Goal: Communication & Community: Answer question/provide support

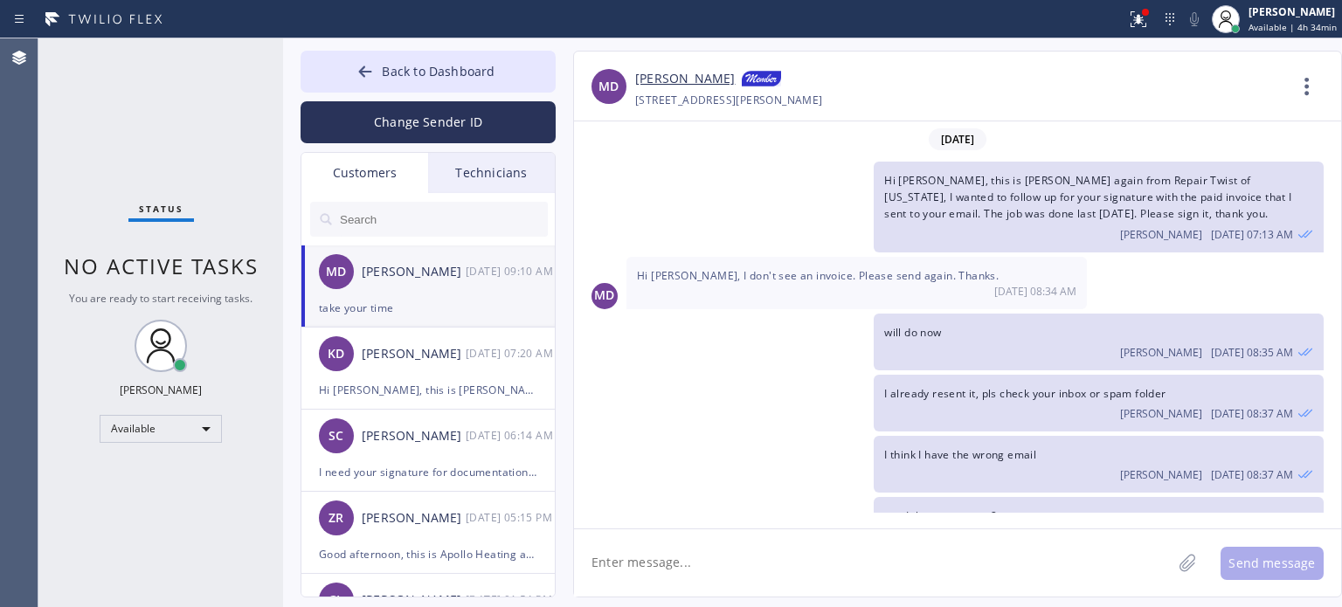
scroll to position [1178, 0]
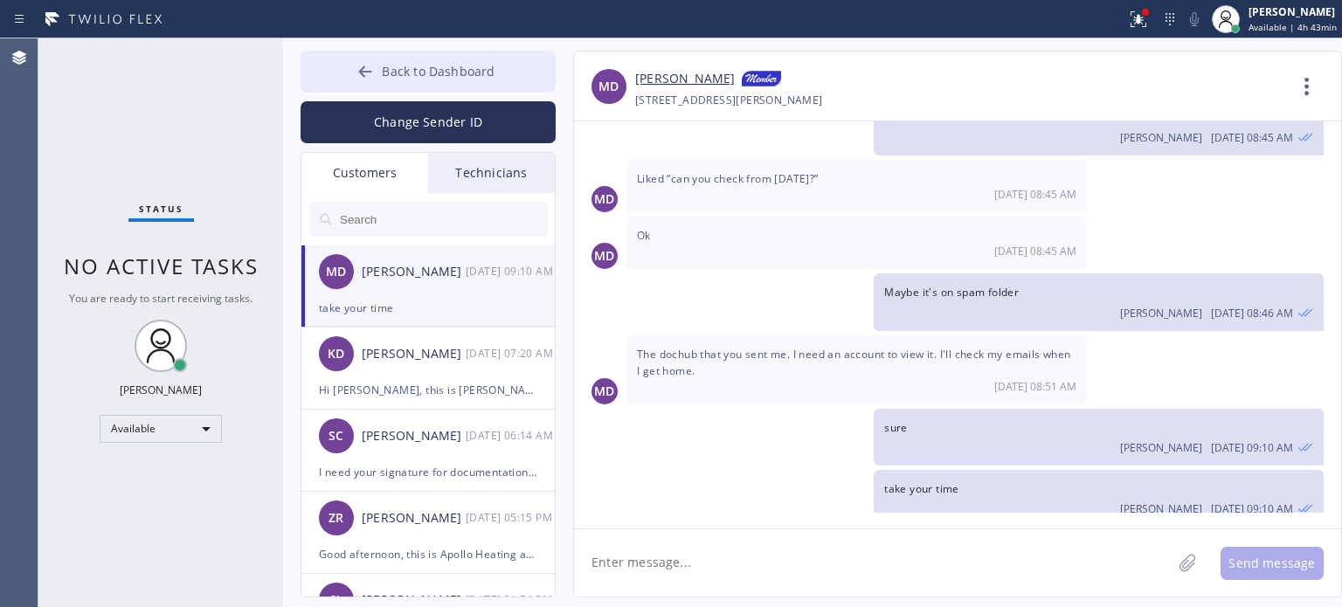
click at [478, 78] on span "Back to Dashboard" at bounding box center [438, 71] width 113 height 17
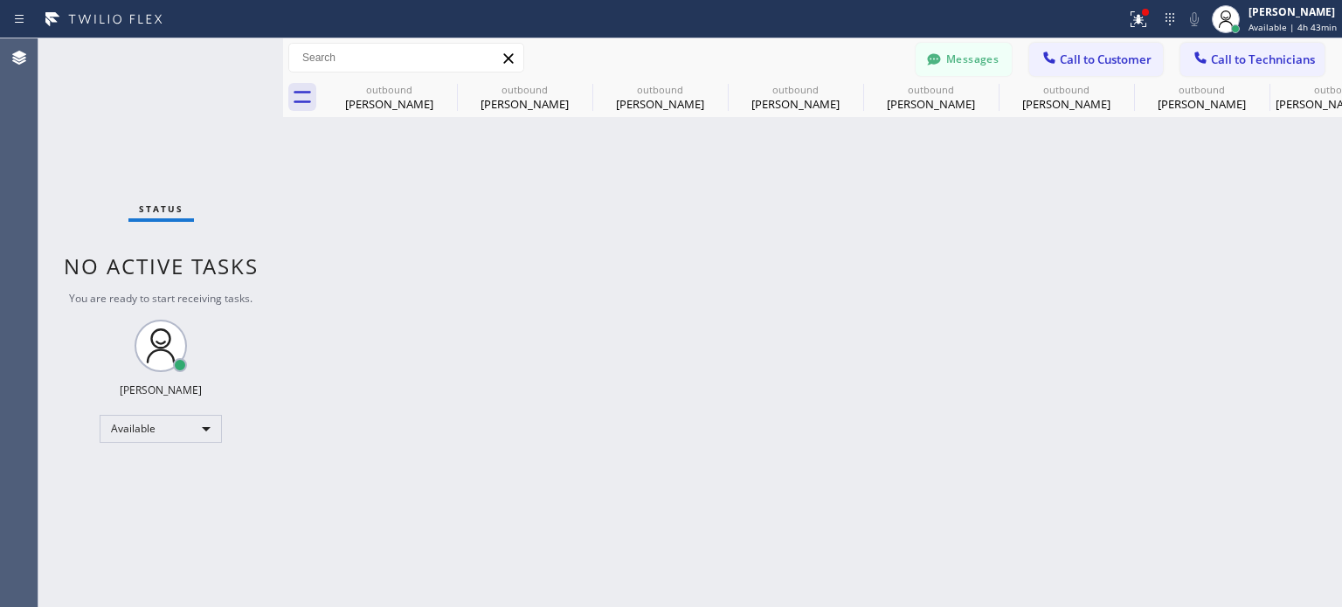
click at [1097, 54] on span "Call to Customer" at bounding box center [1106, 60] width 92 height 16
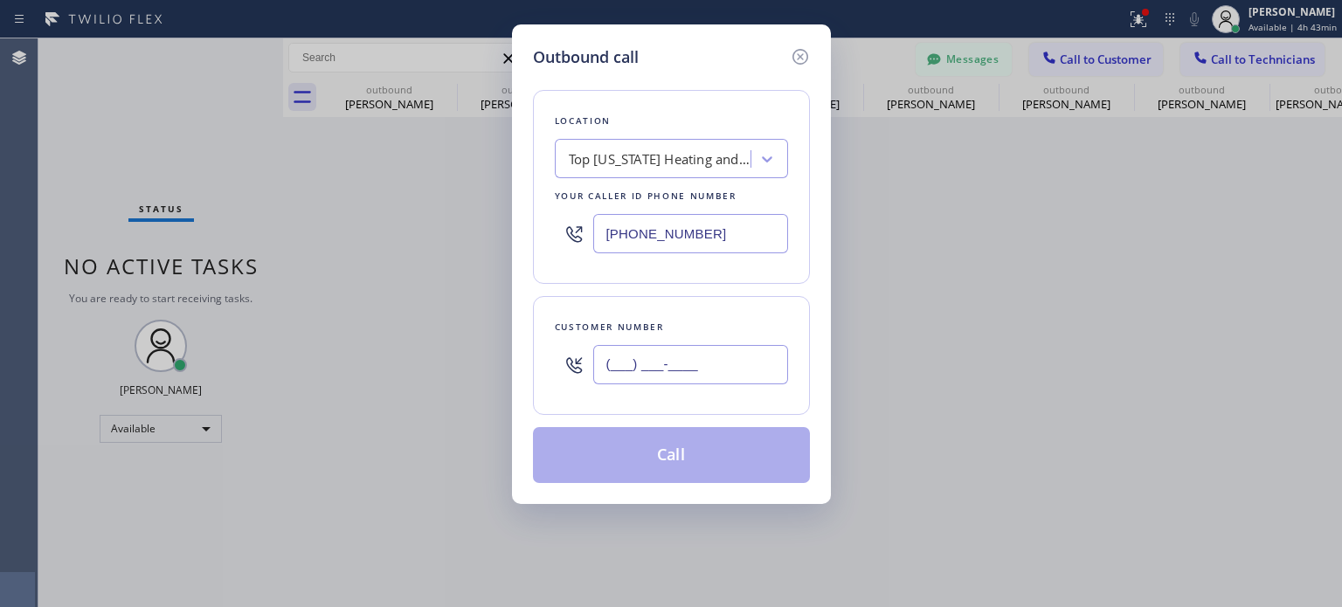
click at [671, 351] on input "(___) ___-____" at bounding box center [690, 364] width 195 height 39
paste input "201) 655-3765"
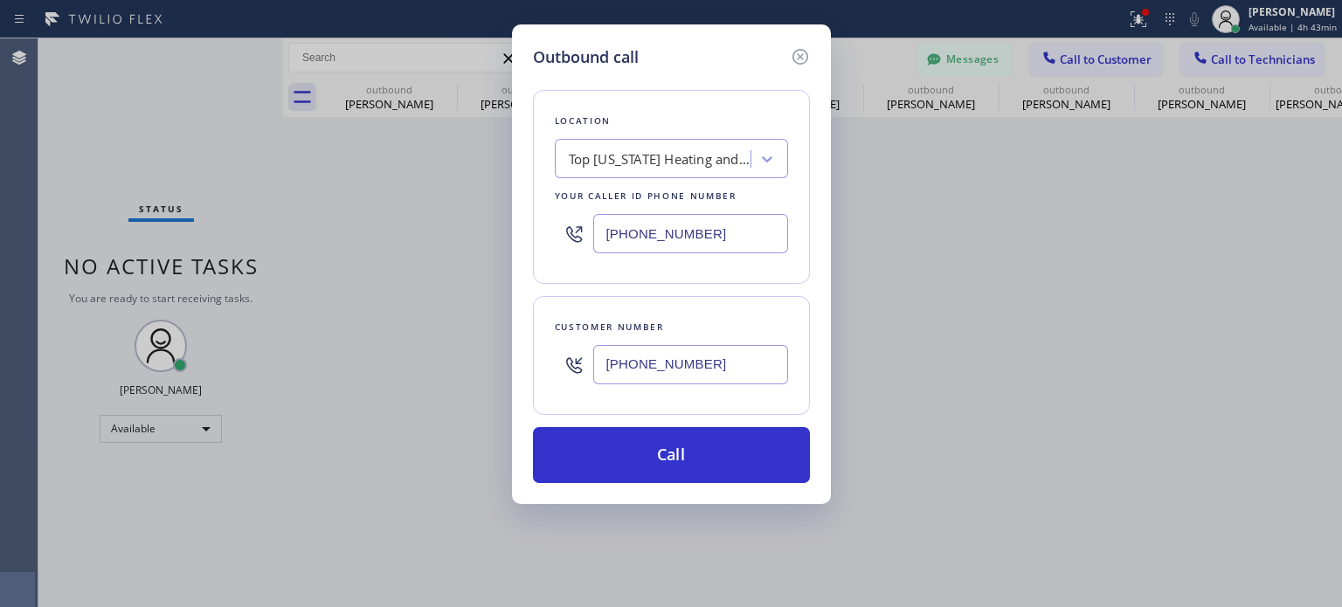
type input "[PHONE_NUMBER]"
click at [675, 223] on input "[PHONE_NUMBER]" at bounding box center [690, 233] width 195 height 39
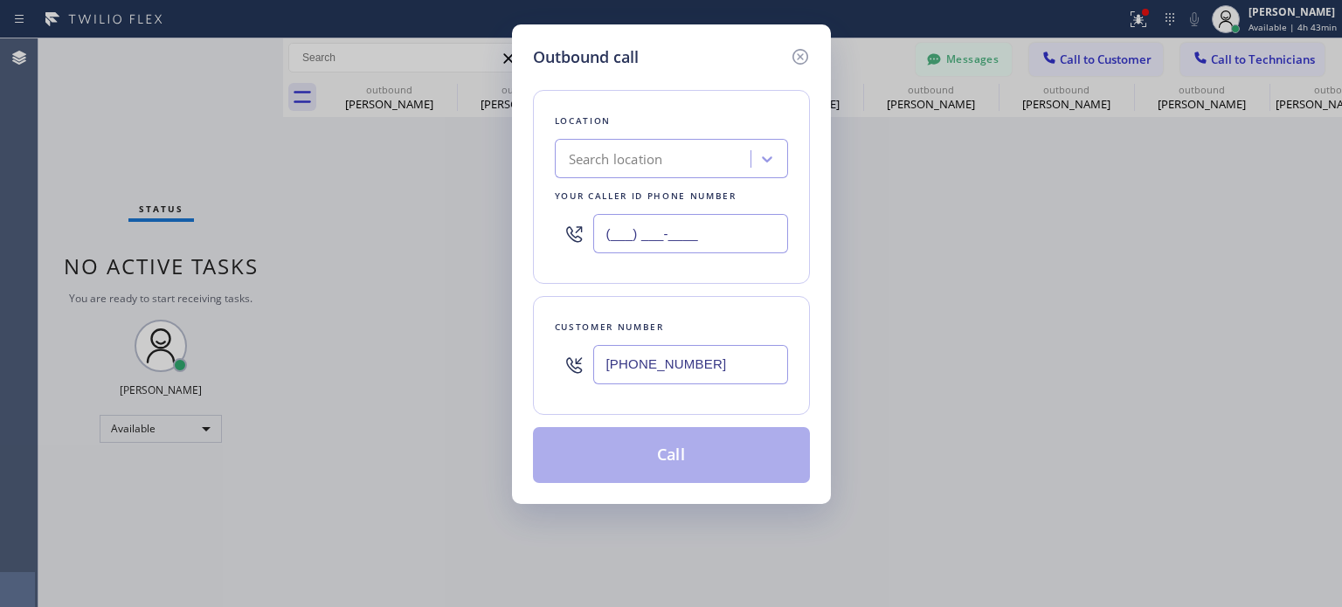
type input "(___) ___-____"
click at [668, 167] on div "Search location" at bounding box center [655, 159] width 190 height 31
paste input "Laz Electric"
type input "Laz Electric"
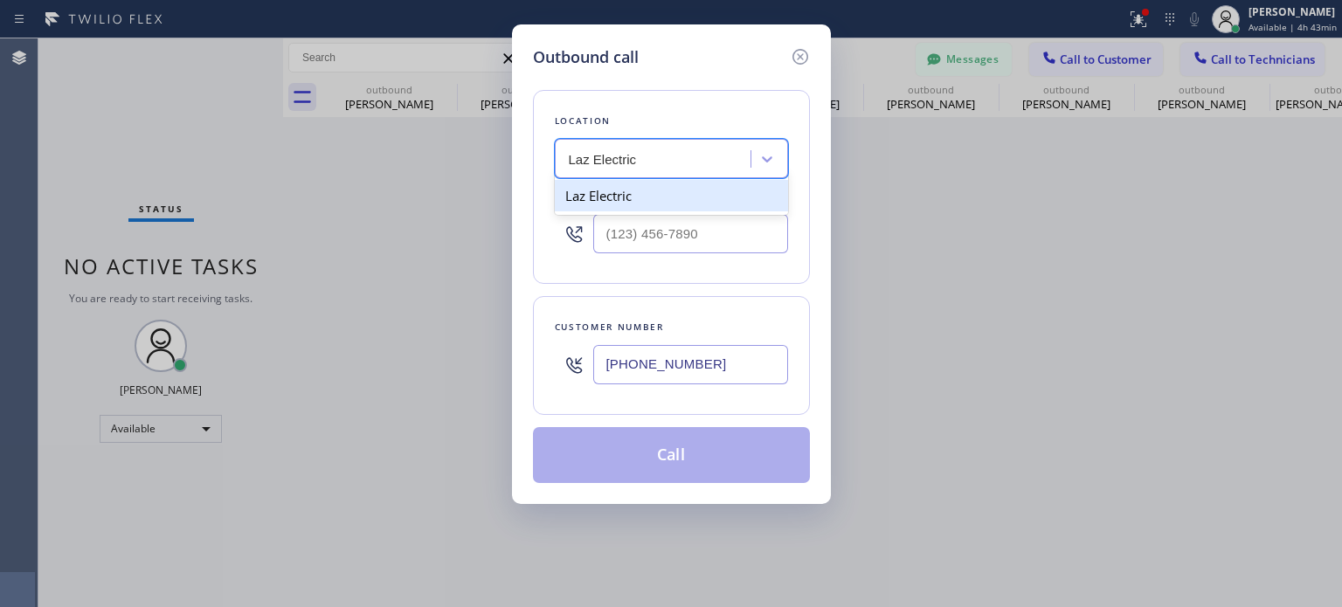
click at [622, 195] on div "Laz Electric" at bounding box center [671, 195] width 233 height 31
type input "[PHONE_NUMBER]"
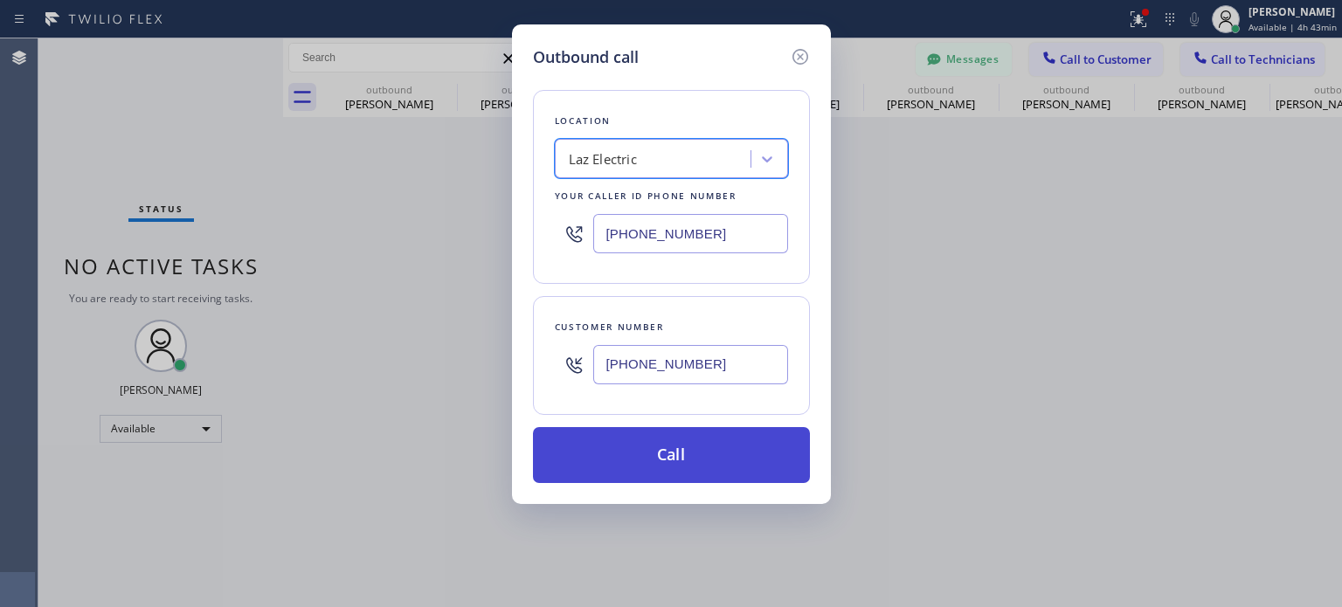
click at [642, 447] on button "Call" at bounding box center [671, 455] width 277 height 56
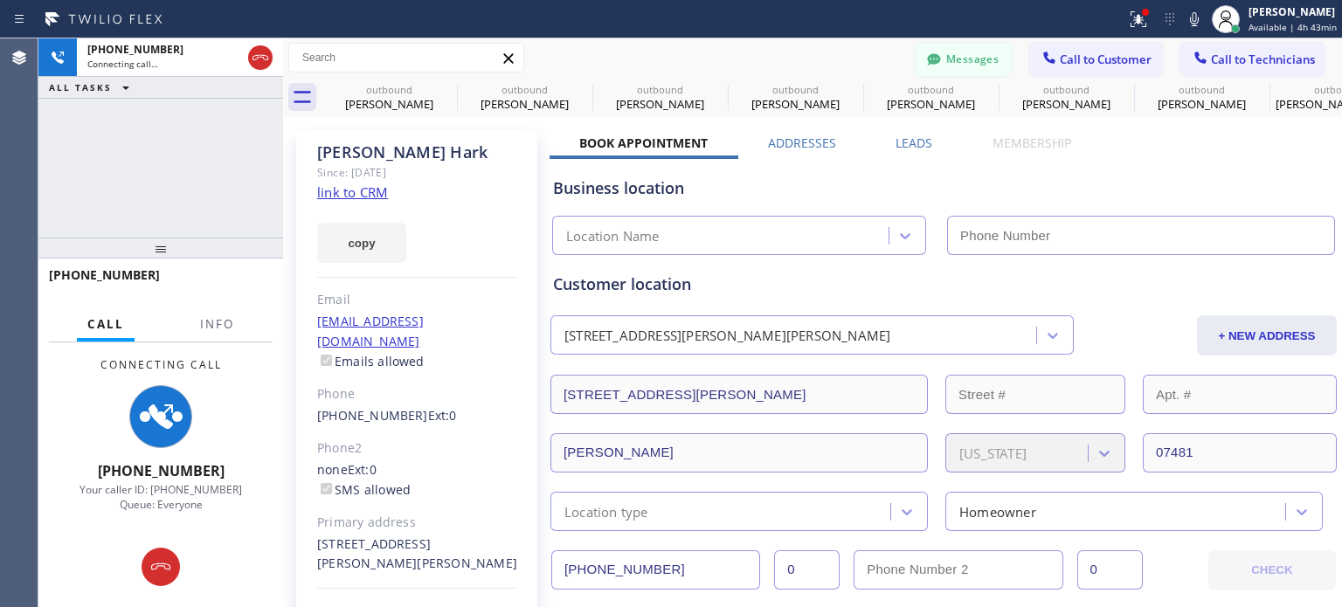
type input "[PHONE_NUMBER]"
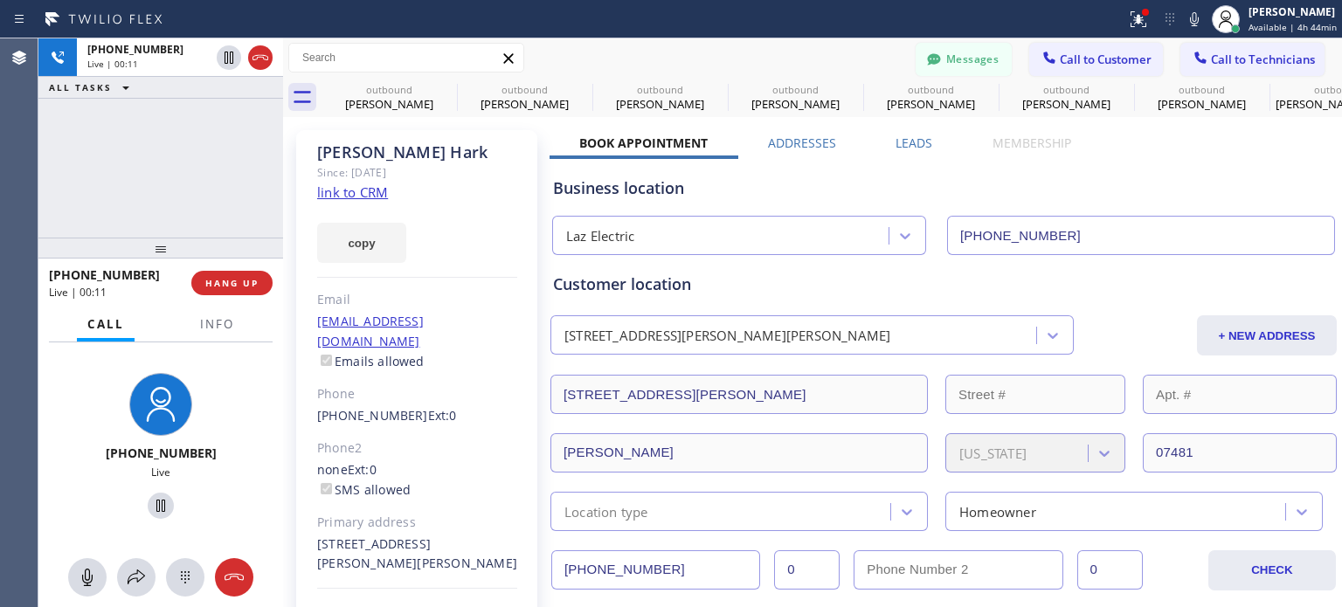
click at [965, 184] on div "Business location" at bounding box center [943, 189] width 781 height 24
click at [240, 275] on button "HANG UP" at bounding box center [231, 283] width 81 height 24
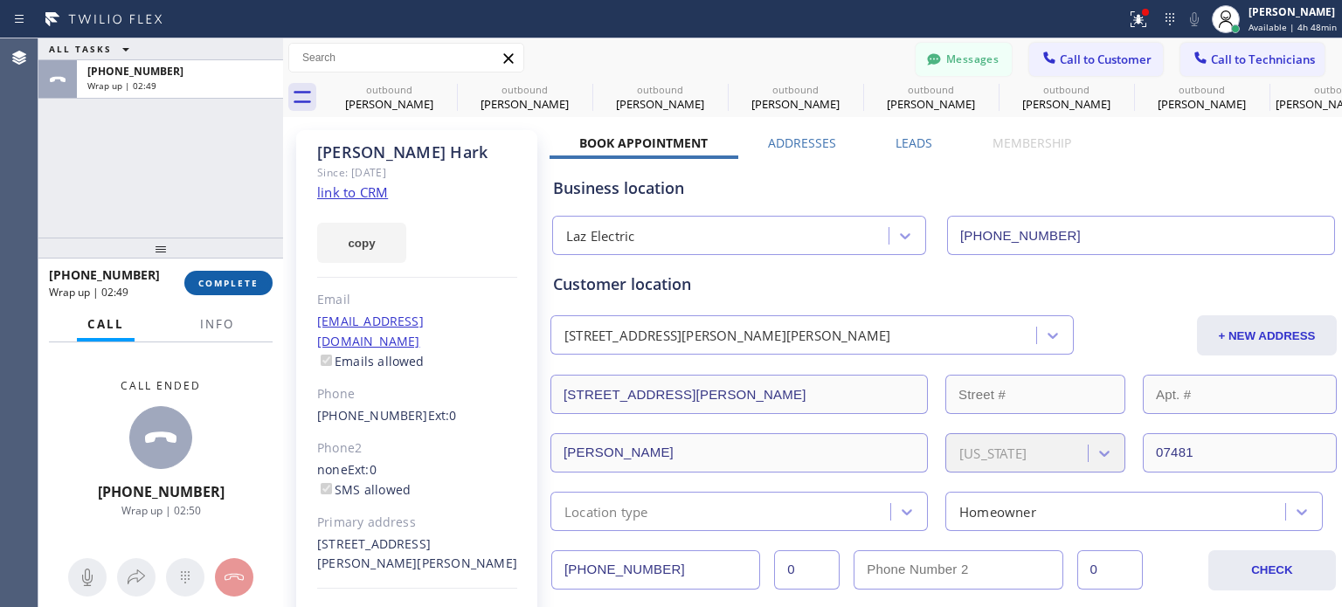
click at [245, 275] on button "COMPLETE" at bounding box center [228, 283] width 88 height 24
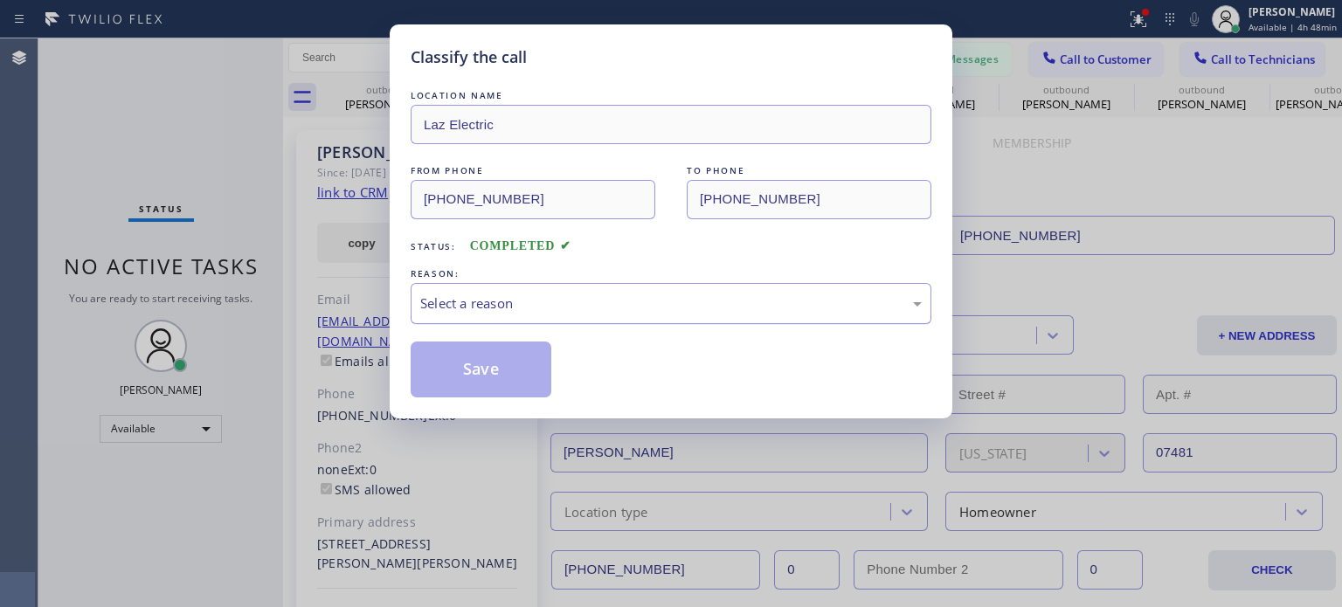
click at [461, 315] on div "Select a reason" at bounding box center [671, 303] width 521 height 41
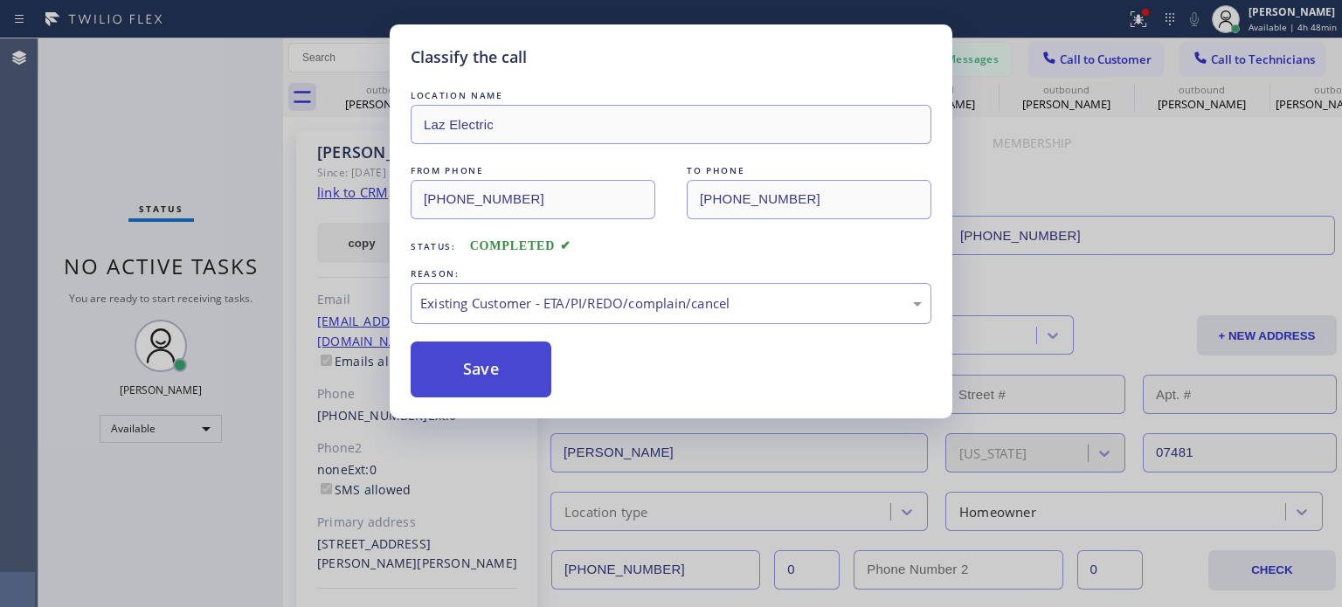
click at [506, 382] on button "Save" at bounding box center [481, 370] width 141 height 56
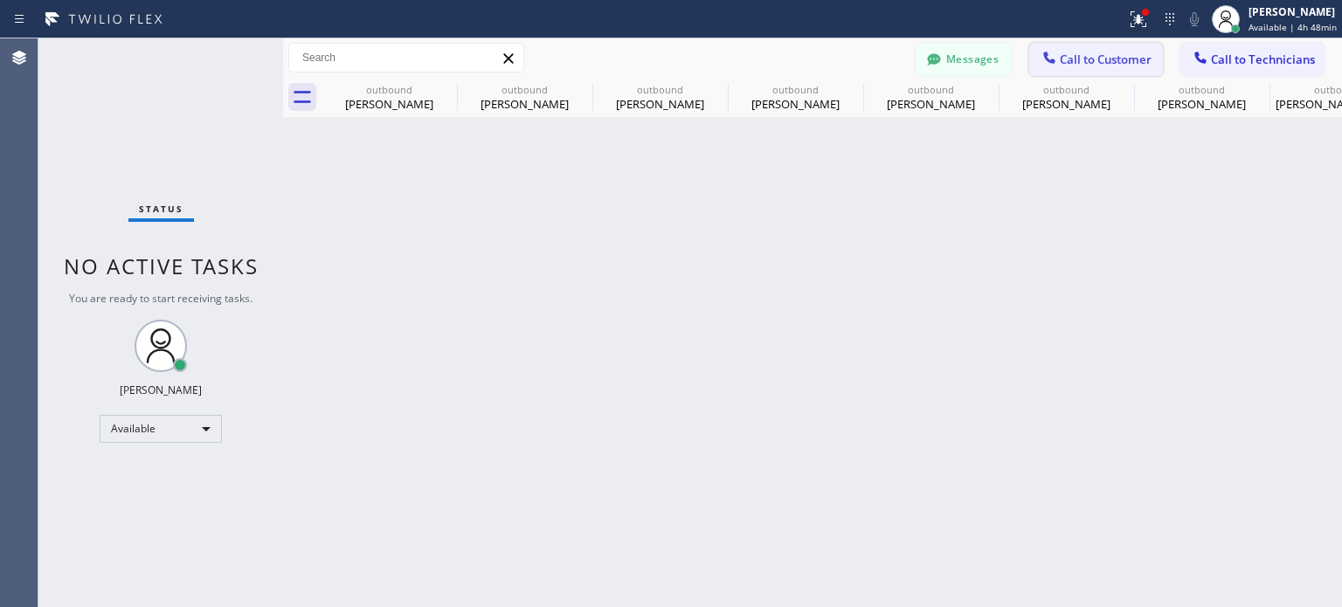
click at [1081, 70] on button "Call to Customer" at bounding box center [1096, 59] width 134 height 33
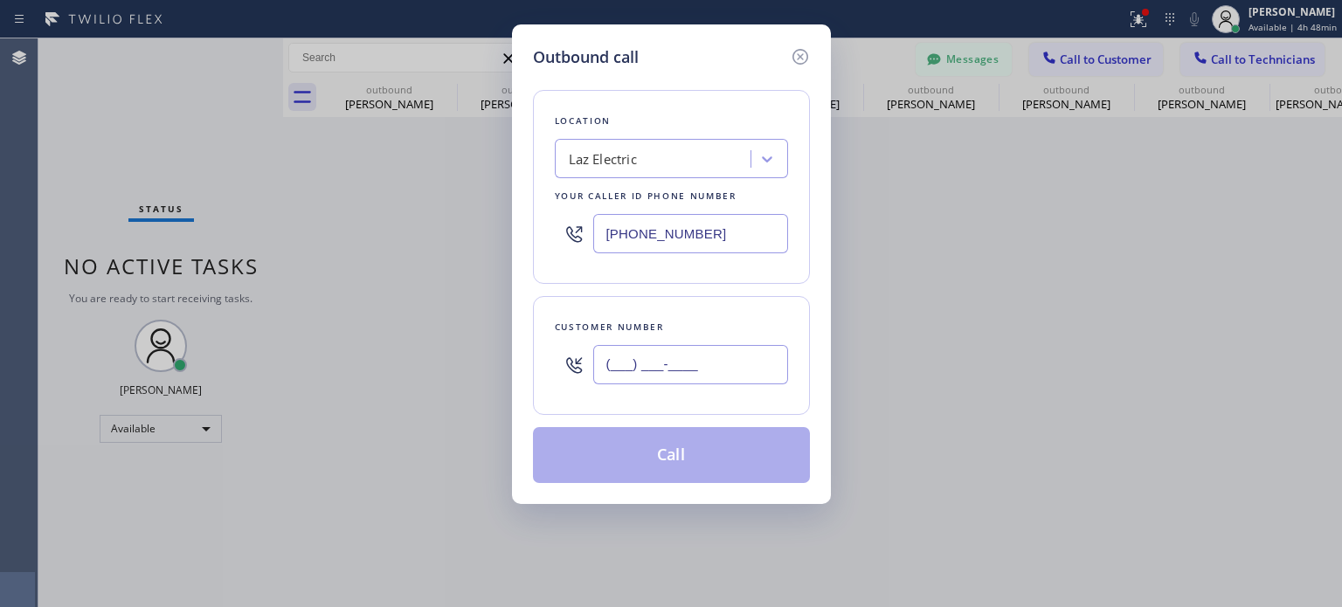
click at [626, 379] on input "(___) ___-____" at bounding box center [690, 364] width 195 height 39
paste input "610) 310-5356"
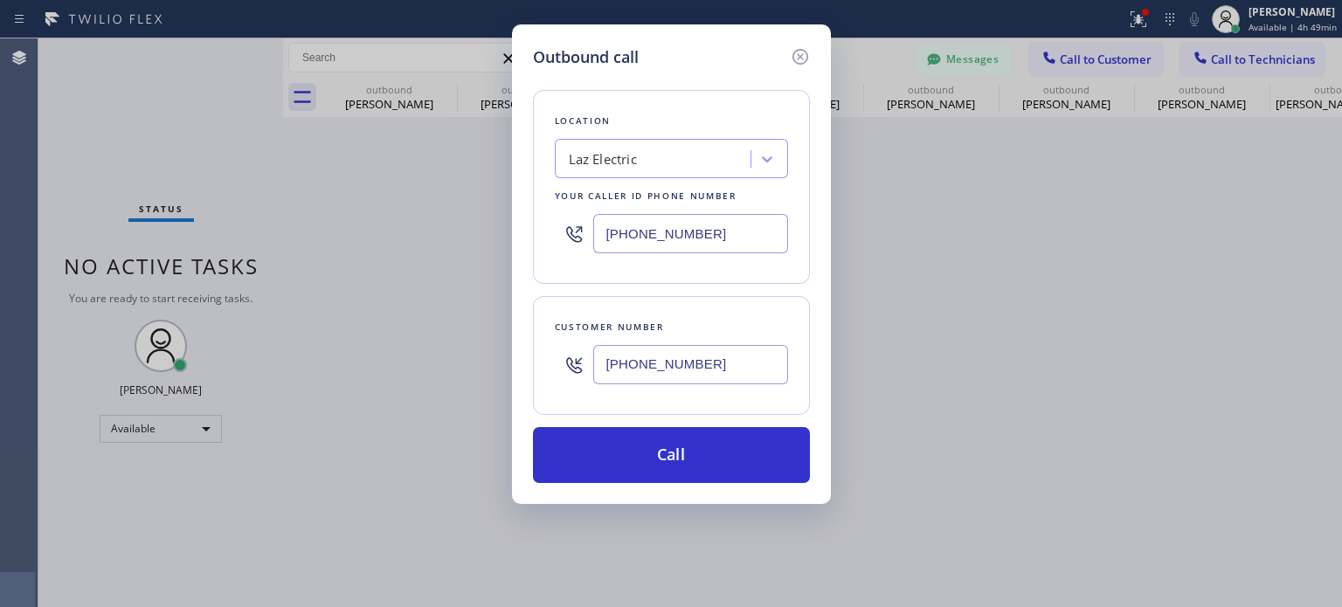
type input "[PHONE_NUMBER]"
click at [618, 217] on input "[PHONE_NUMBER]" at bounding box center [690, 233] width 195 height 39
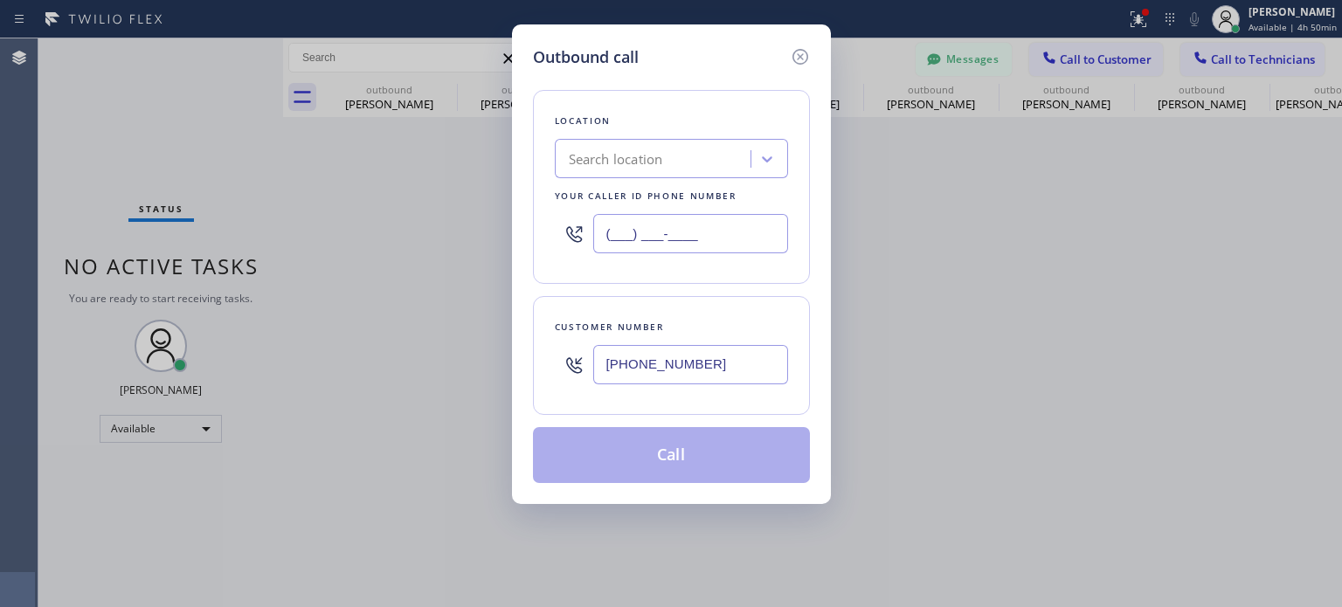
type input "(___) ___-____"
click at [627, 152] on div "Search location" at bounding box center [616, 159] width 94 height 20
paste input "Rams Electric Inc"
type input "Rams Electric Inc"
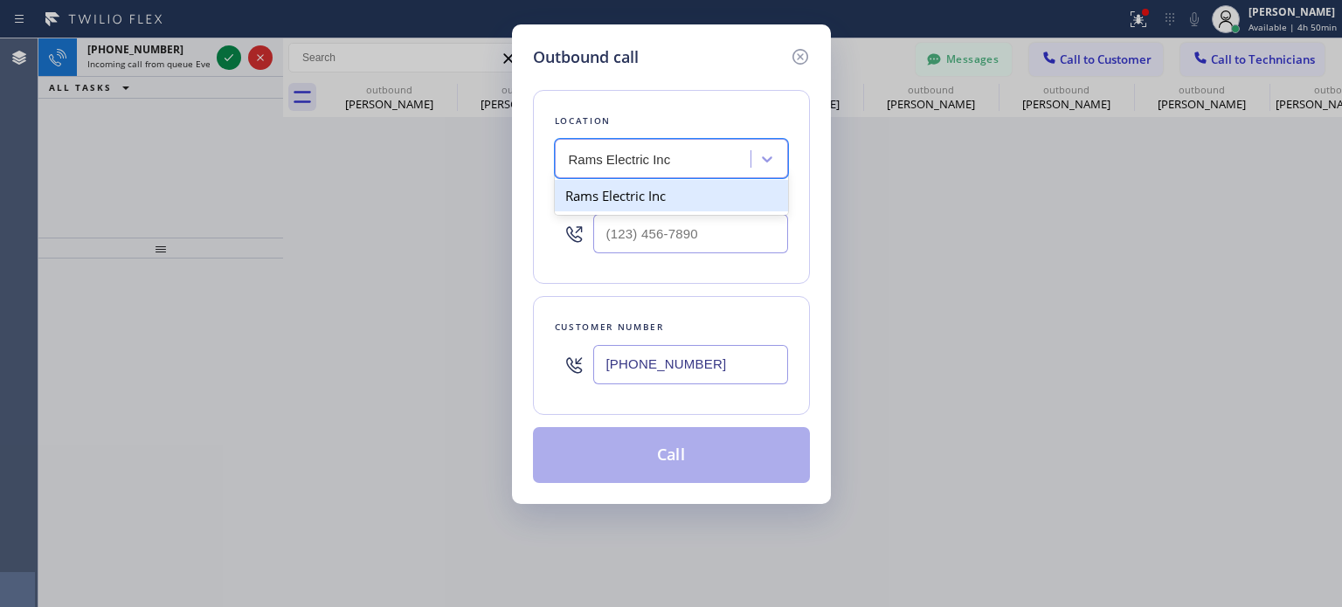
click at [601, 198] on div "Rams Electric Inc" at bounding box center [671, 195] width 233 height 31
type input "[PHONE_NUMBER]"
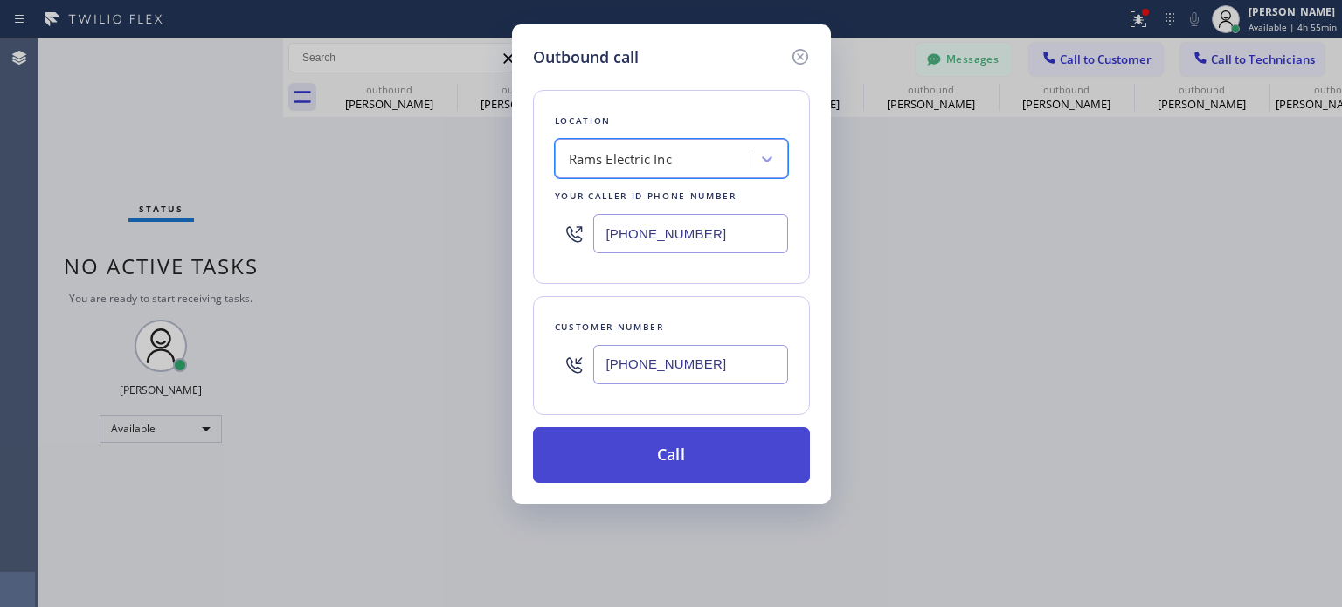
click at [696, 445] on button "Call" at bounding box center [671, 455] width 277 height 56
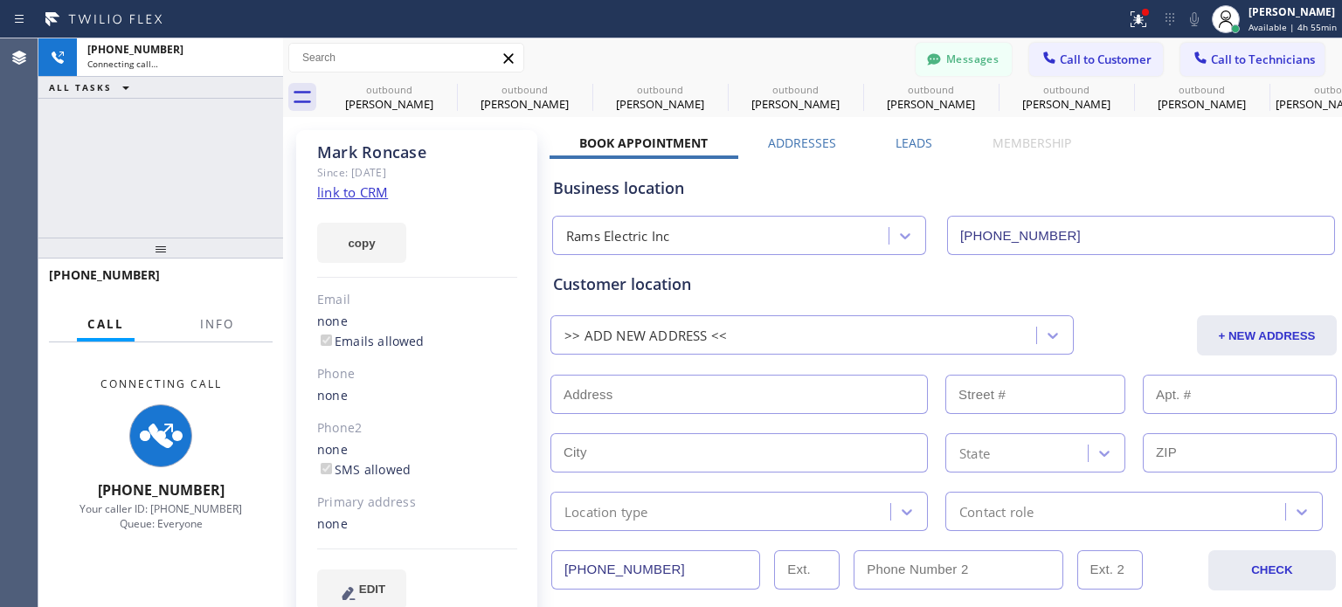
type input "[PHONE_NUMBER]"
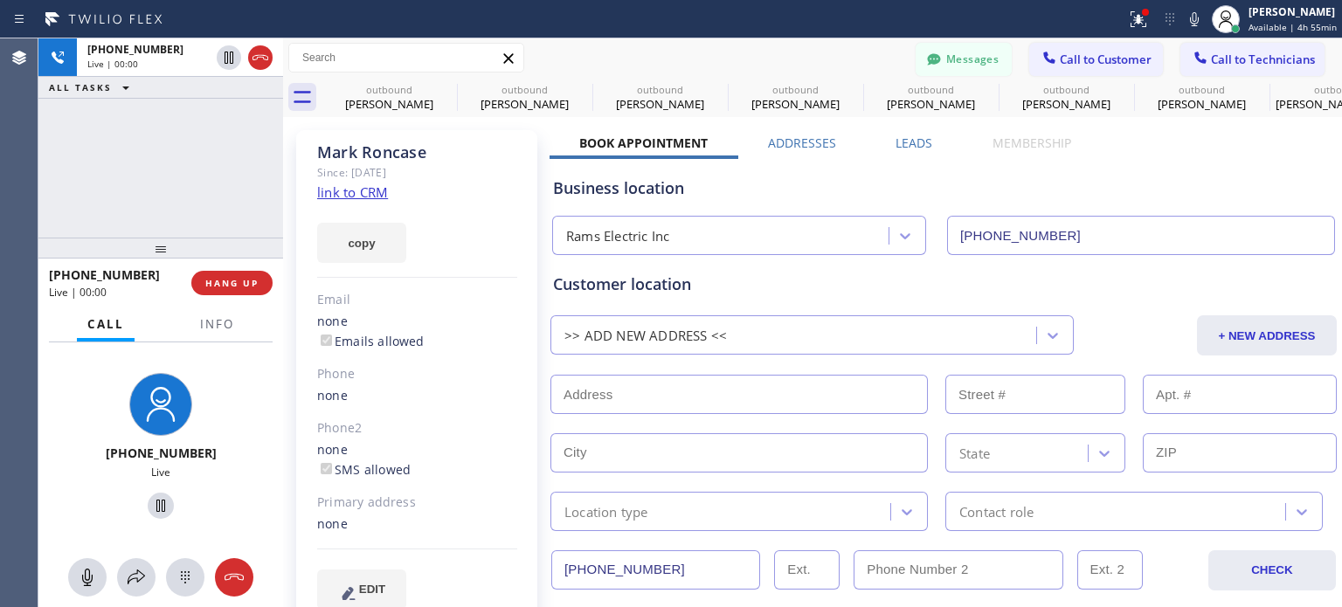
click at [1016, 183] on div "Business location" at bounding box center [943, 189] width 781 height 24
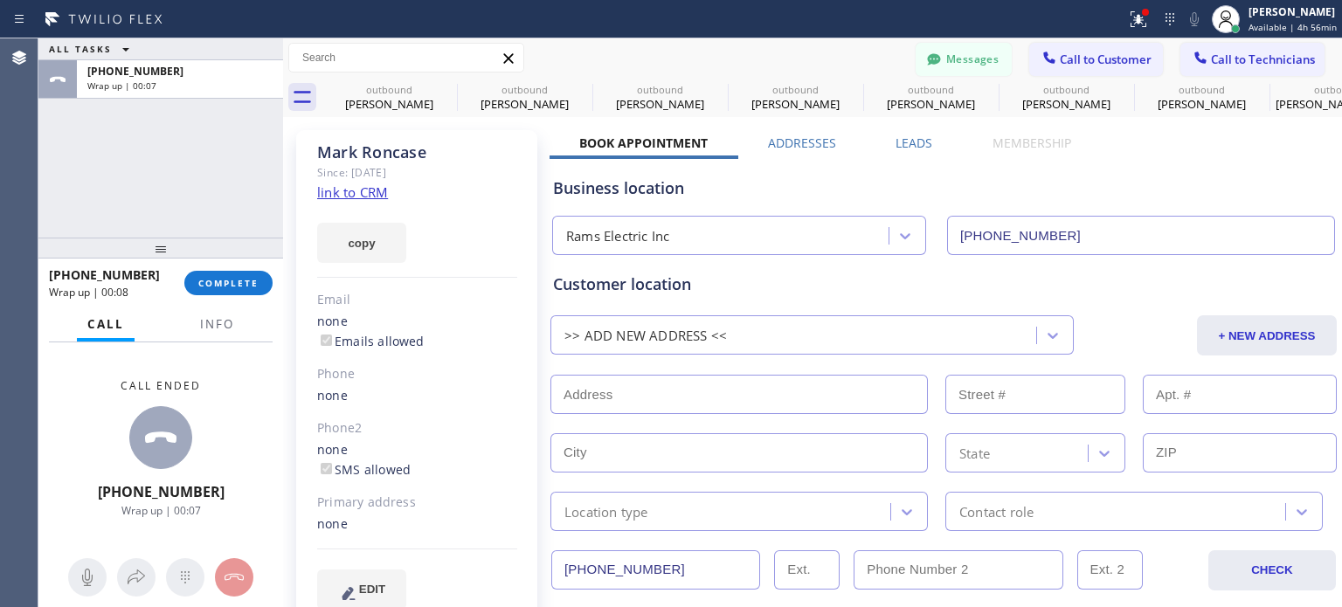
click at [267, 271] on div "[PHONE_NUMBER] Wrap up | 00:08 COMPLETE" at bounding box center [161, 282] width 224 height 45
click at [260, 278] on button "COMPLETE" at bounding box center [228, 283] width 88 height 24
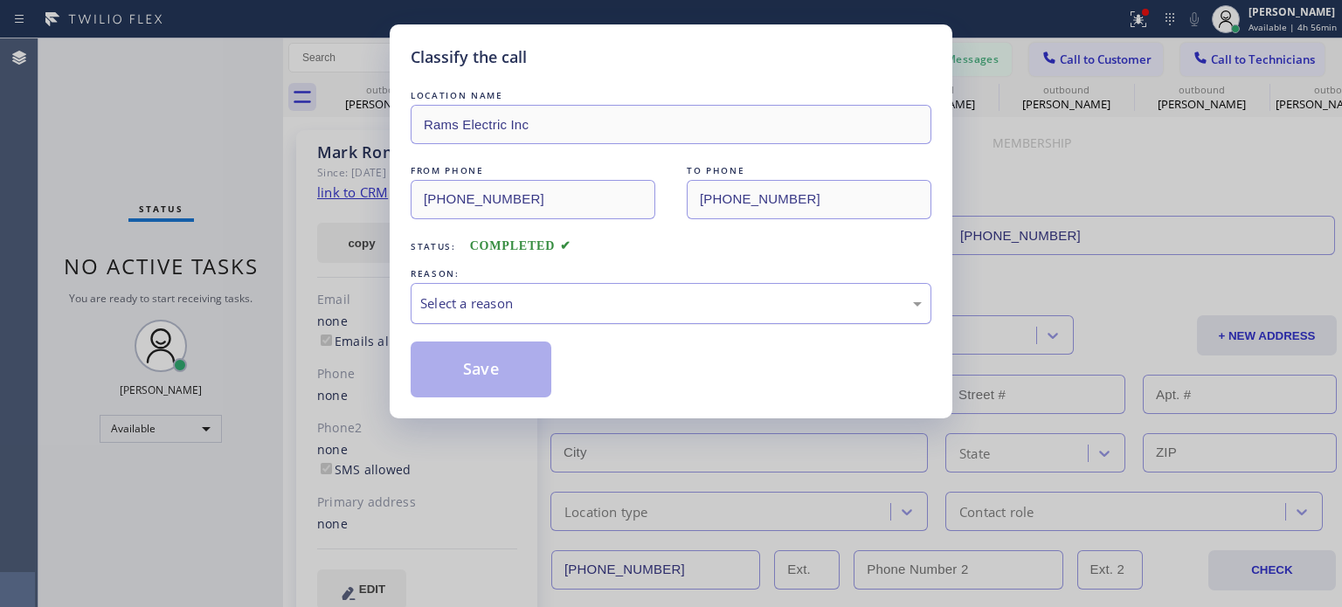
click at [574, 292] on div "Select a reason" at bounding box center [671, 303] width 521 height 41
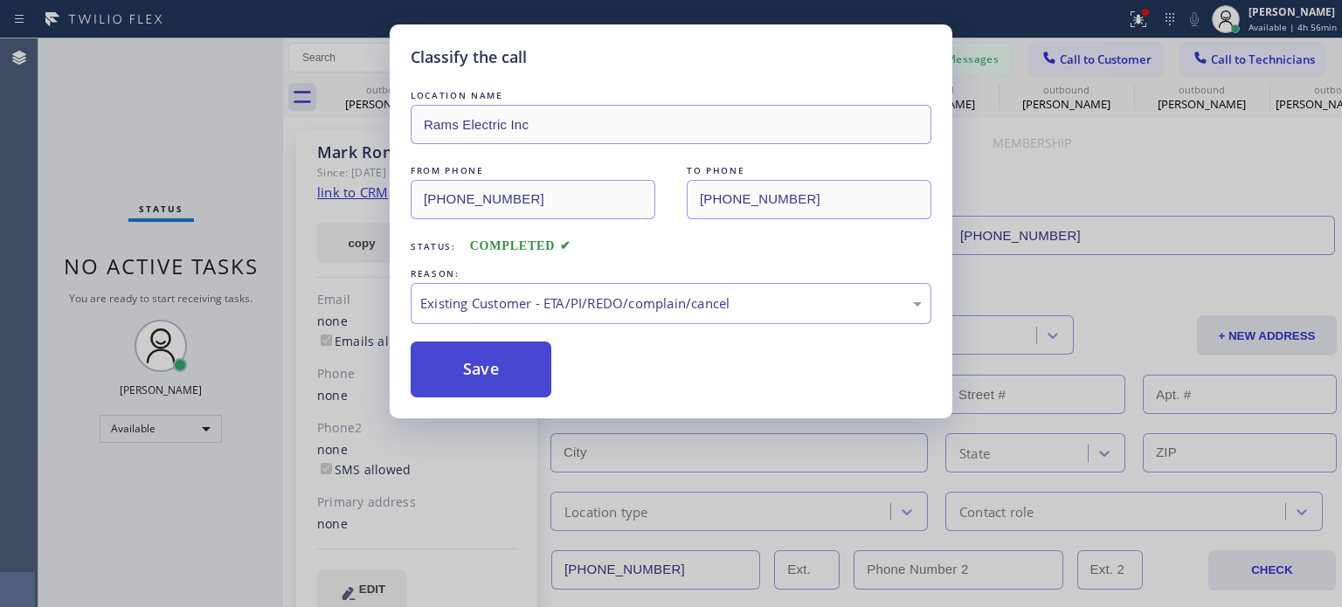
click at [519, 353] on button "Save" at bounding box center [481, 370] width 141 height 56
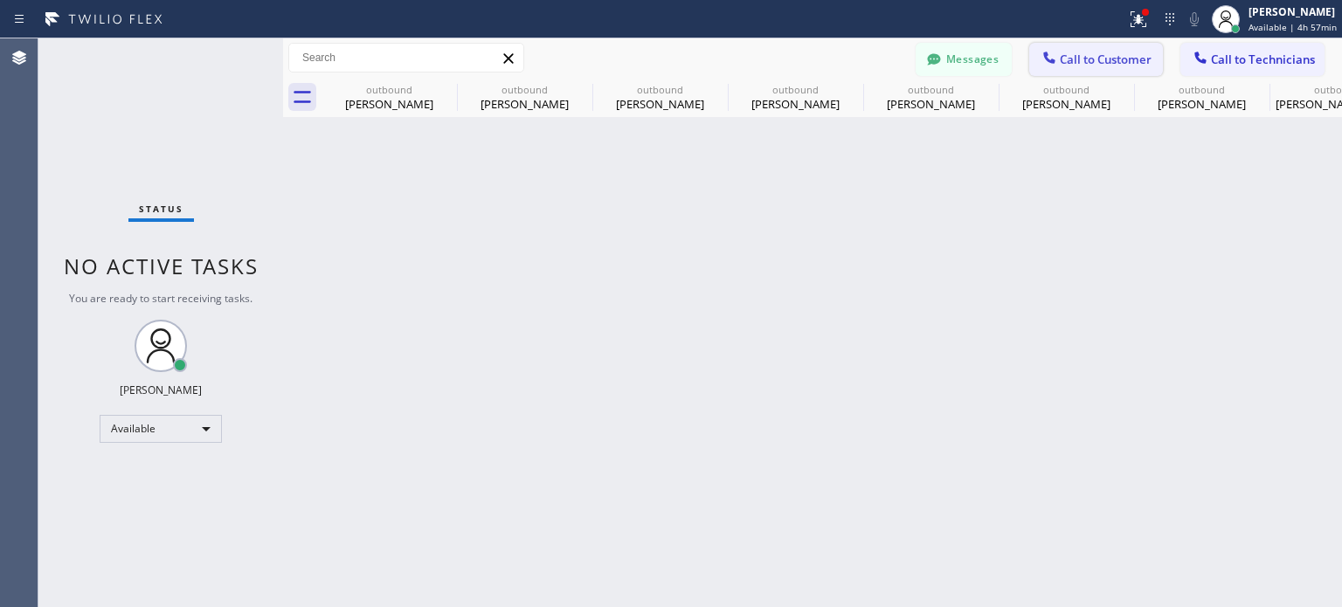
click at [1068, 59] on span "Call to Customer" at bounding box center [1106, 60] width 92 height 16
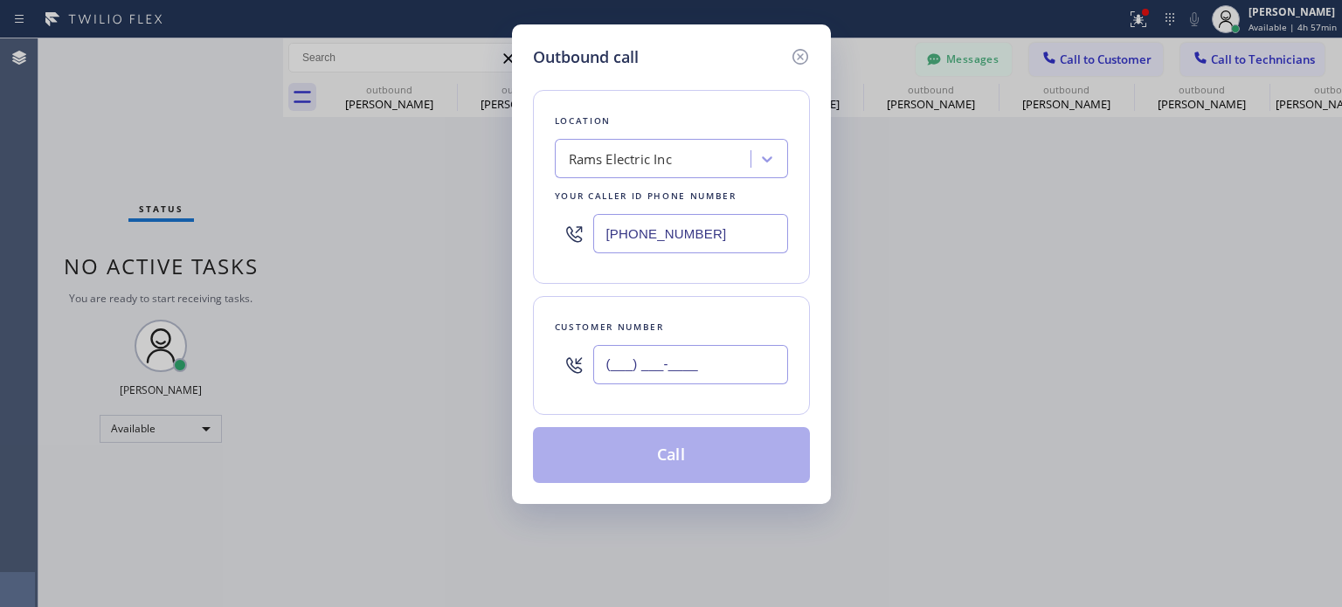
click at [630, 362] on input "(___) ___-____" at bounding box center [690, 364] width 195 height 39
paste input "443) 980-6552"
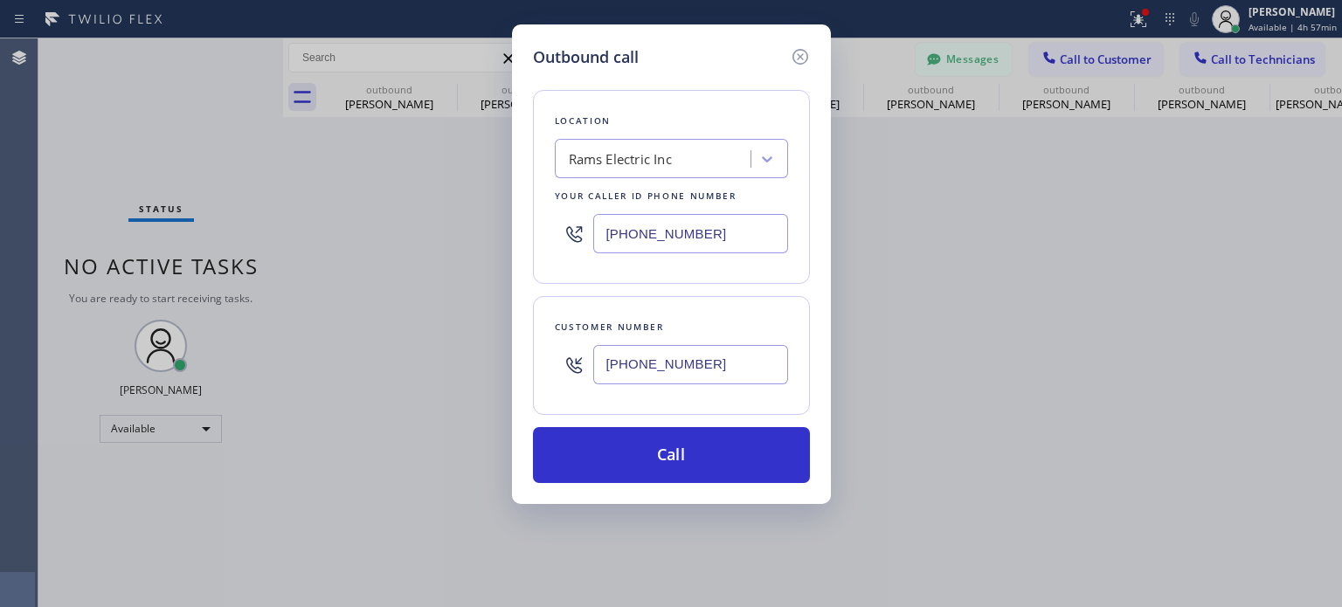
type input "[PHONE_NUMBER]"
click at [615, 160] on div "Rams Electric Inc" at bounding box center [620, 159] width 103 height 20
click at [645, 244] on input "[PHONE_NUMBER]" at bounding box center [690, 233] width 195 height 39
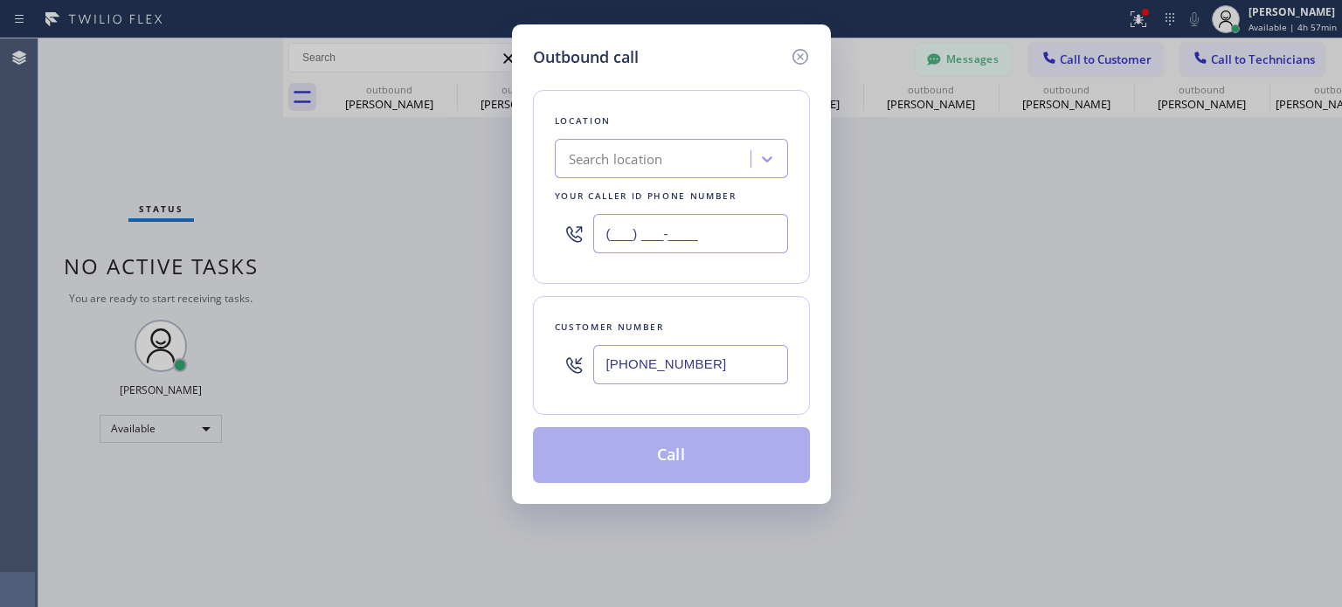
type input "(___) ___-____"
click at [607, 149] on div "Search location" at bounding box center [616, 159] width 94 height 20
paste input "Astoria Top HVAC"
type input "Astoria Top HVAC"
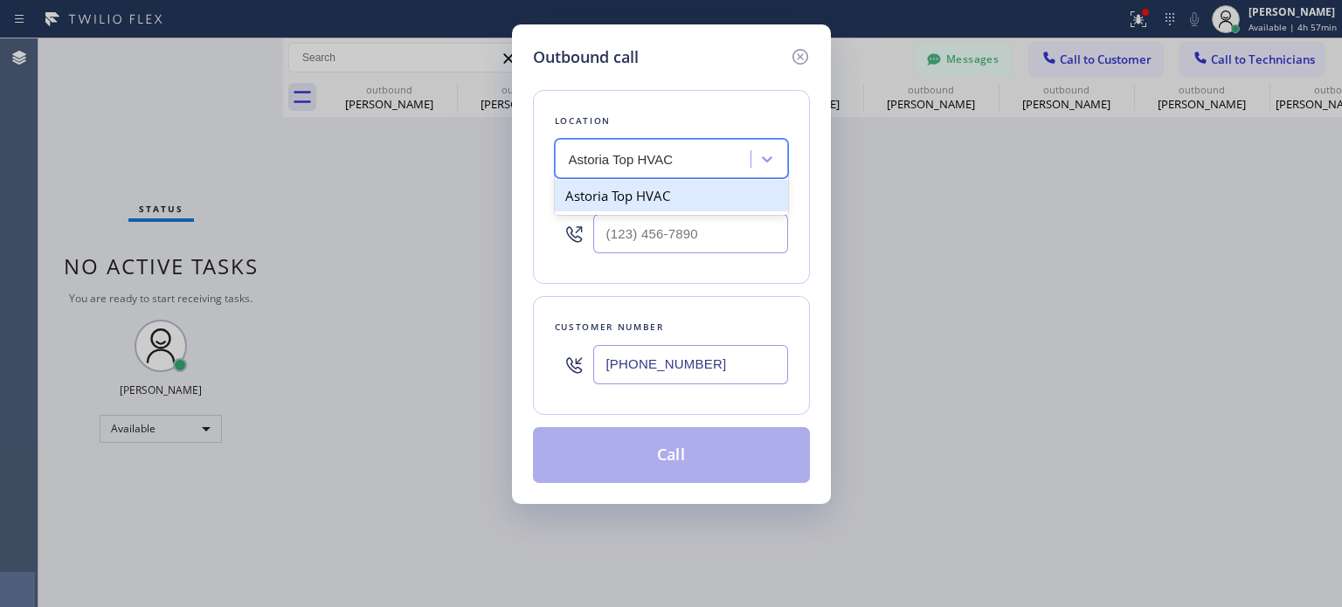
click at [615, 195] on div "Astoria Top HVAC" at bounding box center [671, 195] width 233 height 31
type input "[PHONE_NUMBER]"
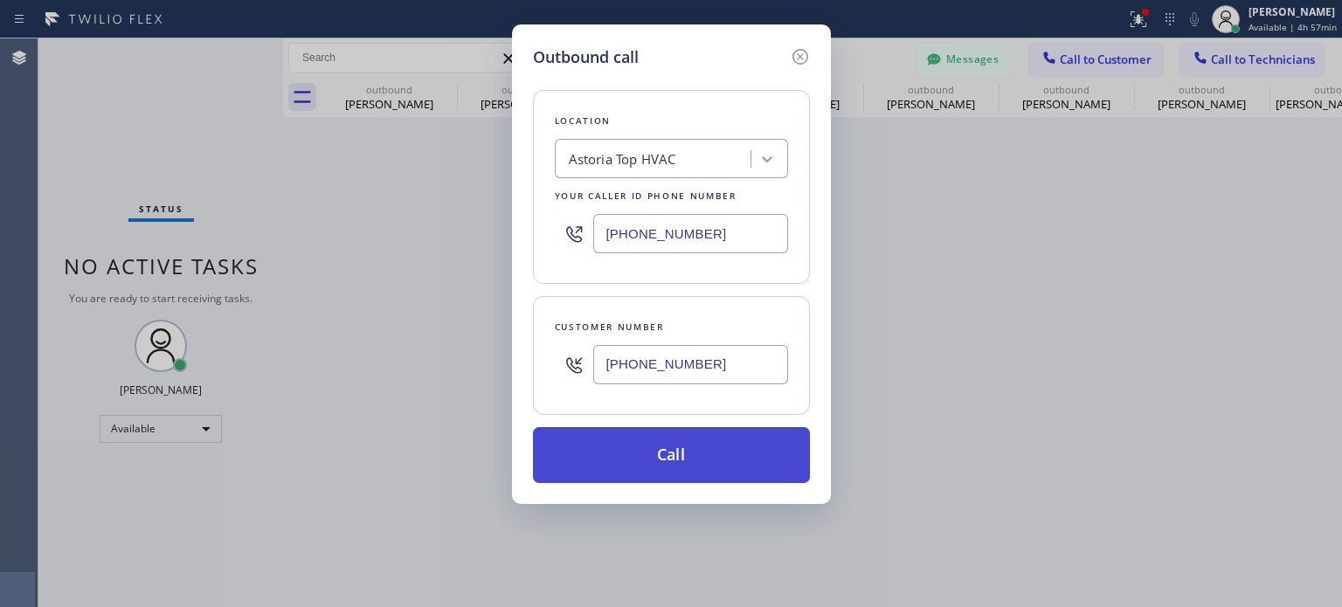
click at [637, 440] on button "Call" at bounding box center [671, 455] width 277 height 56
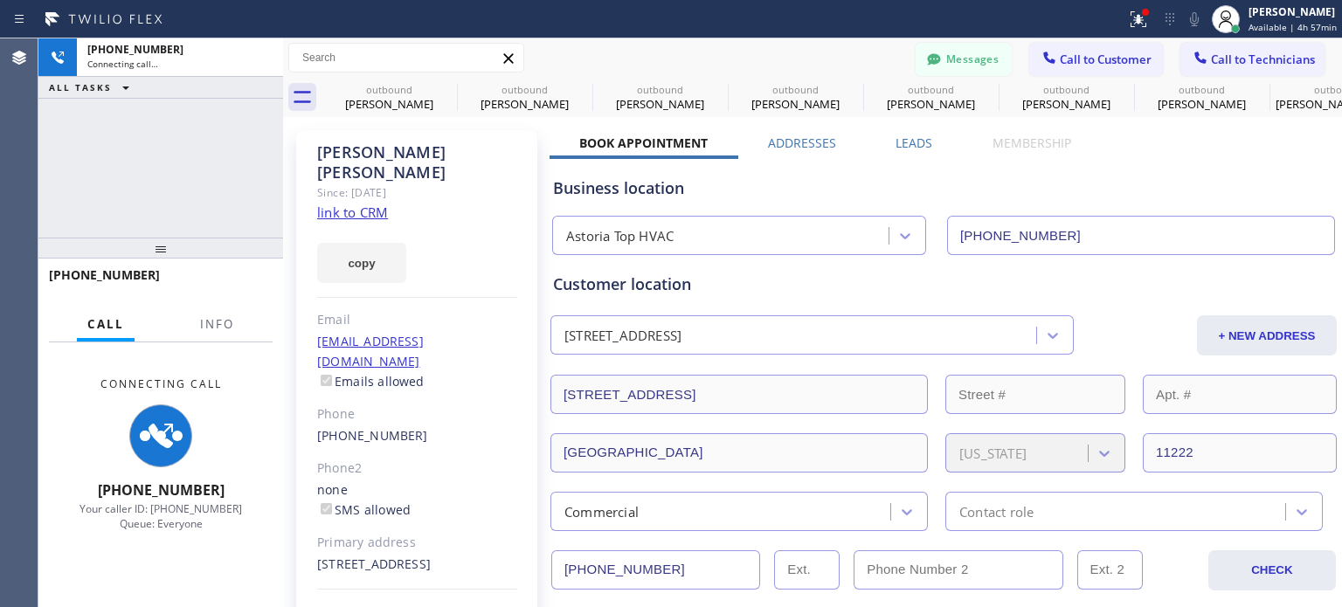
type input "[PHONE_NUMBER]"
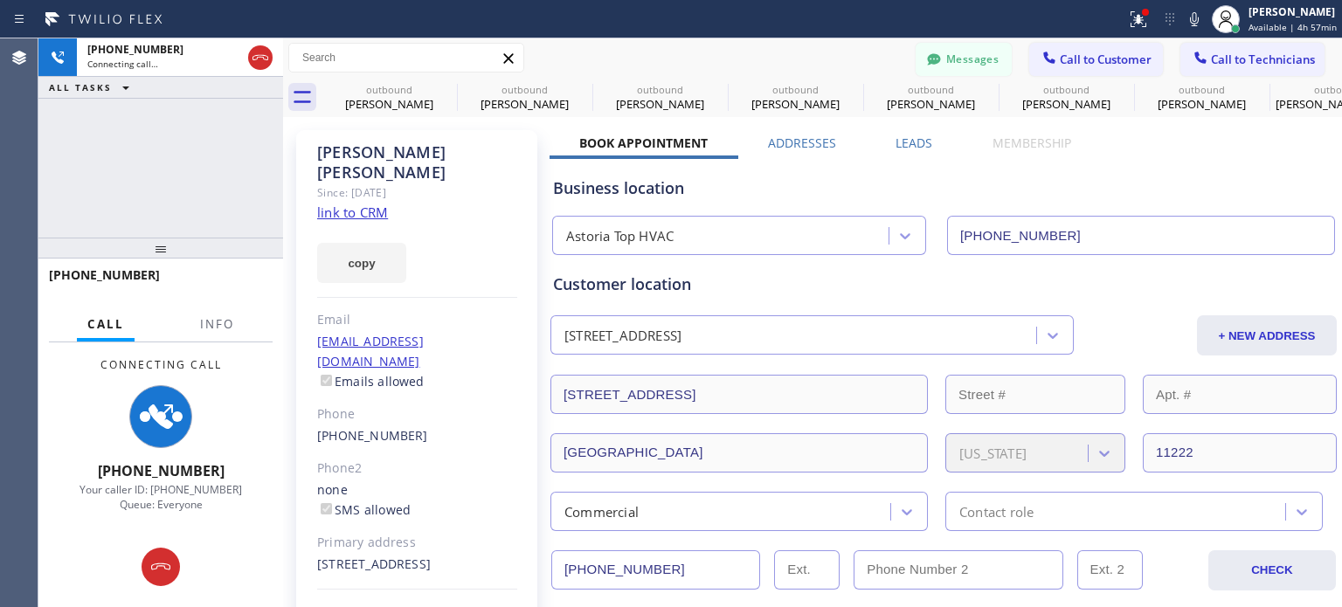
click at [987, 163] on div "Business location Astoria Top HVAC [PHONE_NUMBER]" at bounding box center [944, 207] width 788 height 96
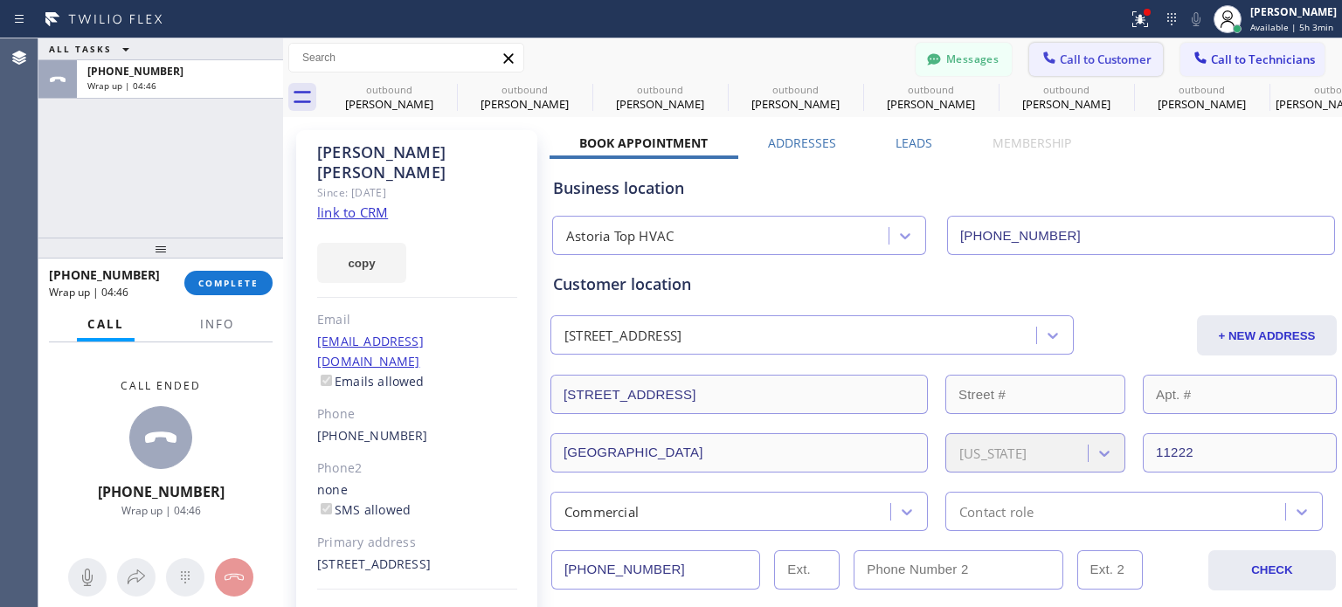
click at [1043, 51] on icon at bounding box center [1049, 57] width 17 height 17
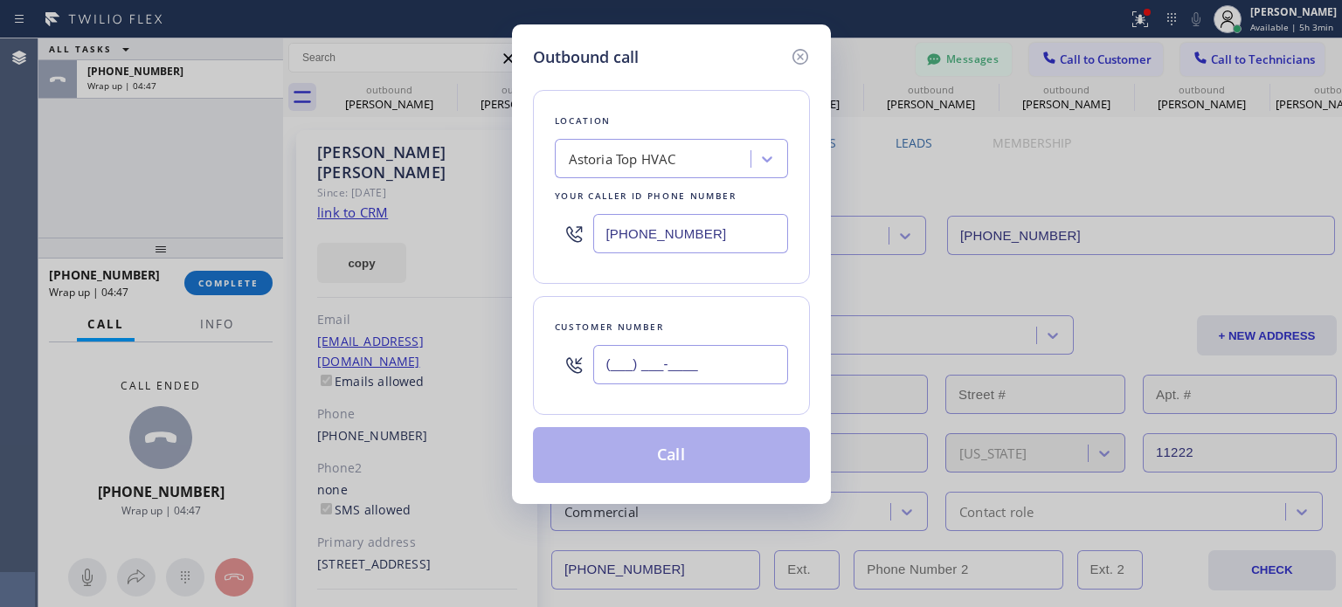
click at [659, 353] on input "(___) ___-____" at bounding box center [690, 364] width 195 height 39
paste input "443) 980-6552"
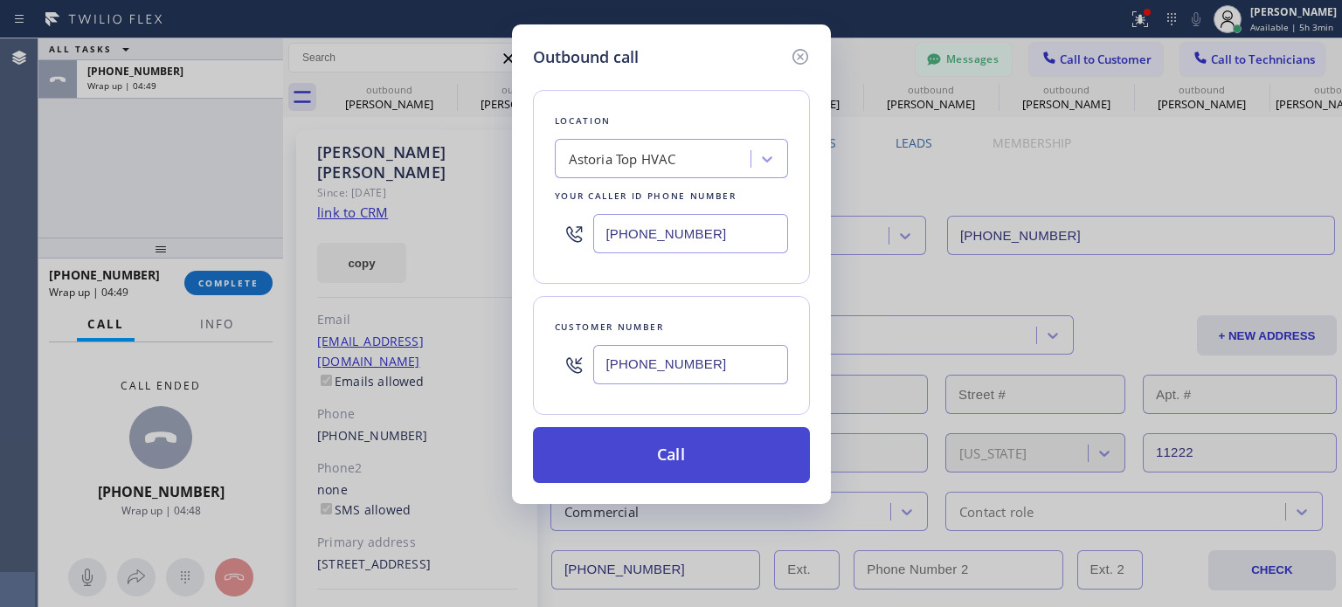
type input "[PHONE_NUMBER]"
click at [657, 444] on button "Call" at bounding box center [671, 455] width 277 height 56
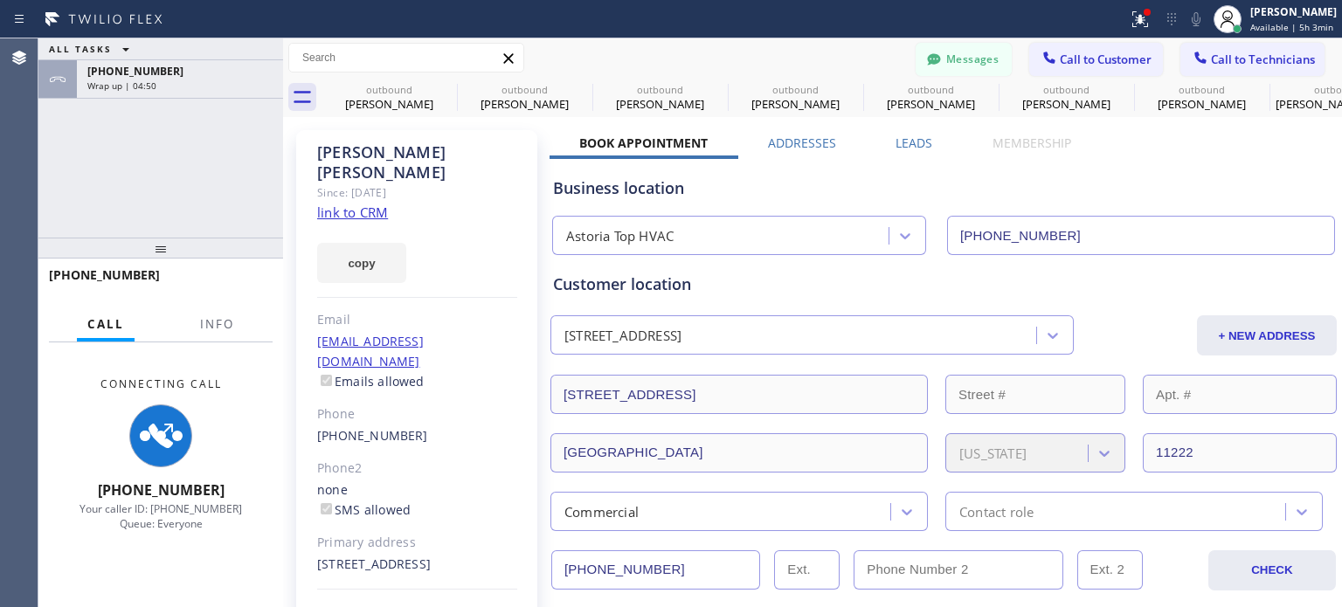
click at [179, 124] on div "[PHONE_NUMBER] Connecting call… ALL TASKS ALL TASKS ACTIVE TASKS TASKS IN WRAP …" at bounding box center [160, 87] width 245 height 99
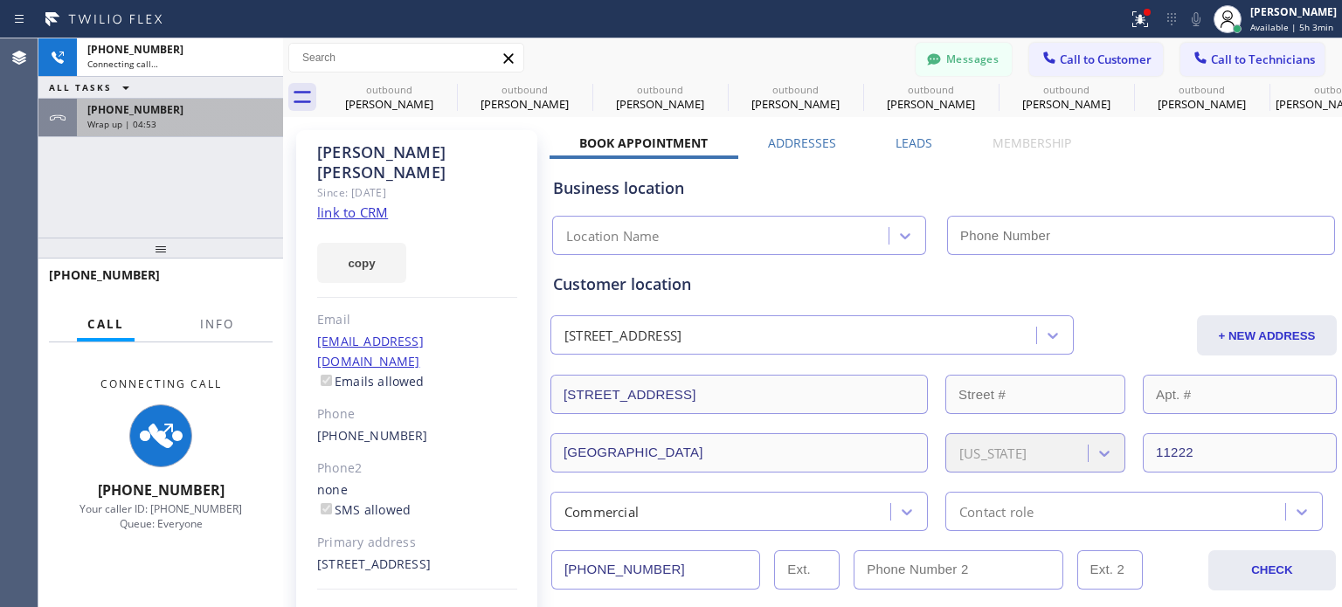
type input "[PHONE_NUMBER]"
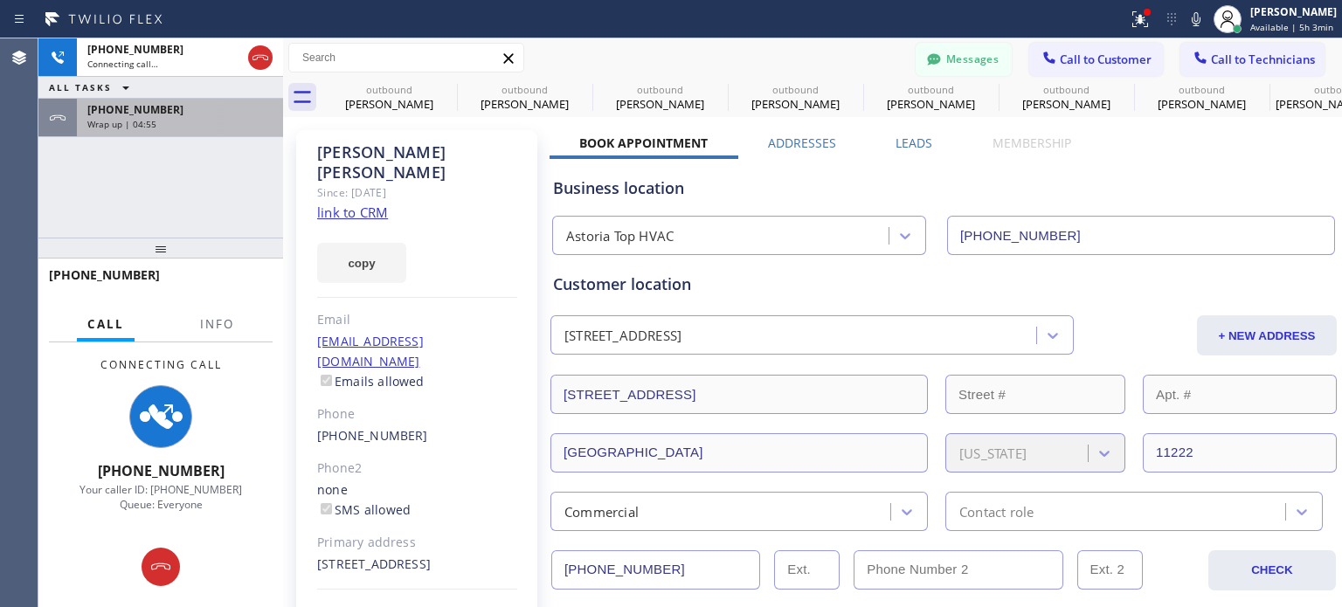
click at [117, 120] on span "Wrap up | 04:55" at bounding box center [121, 124] width 69 height 12
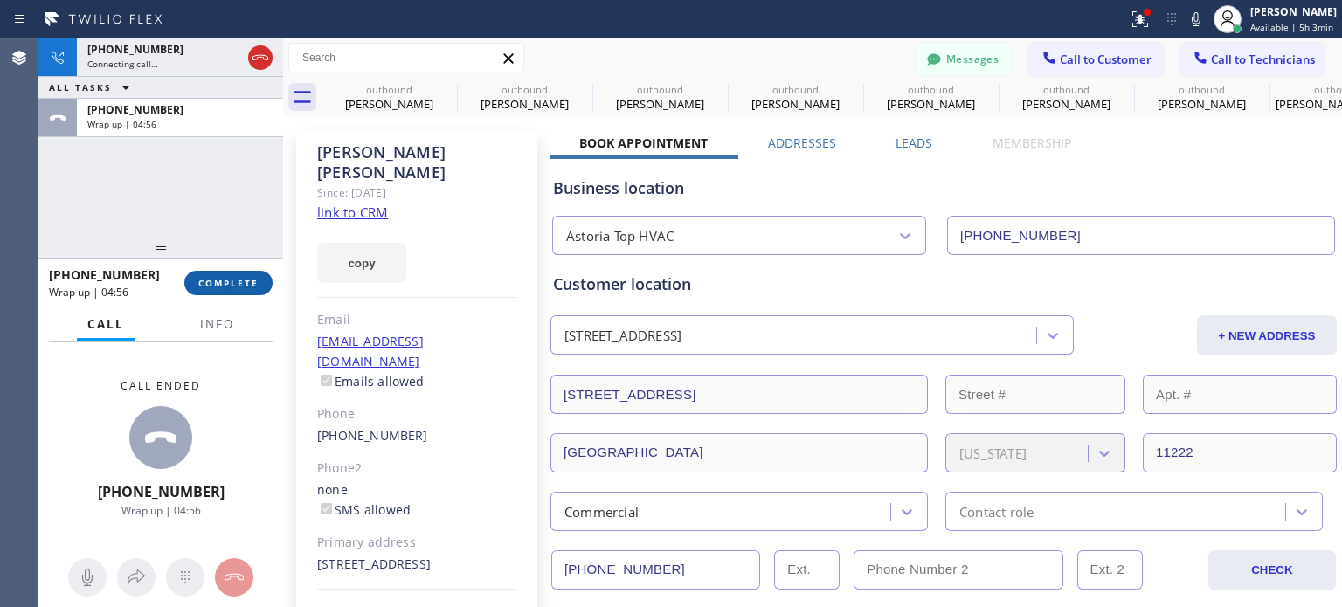
click at [229, 277] on span "COMPLETE" at bounding box center [228, 283] width 60 height 12
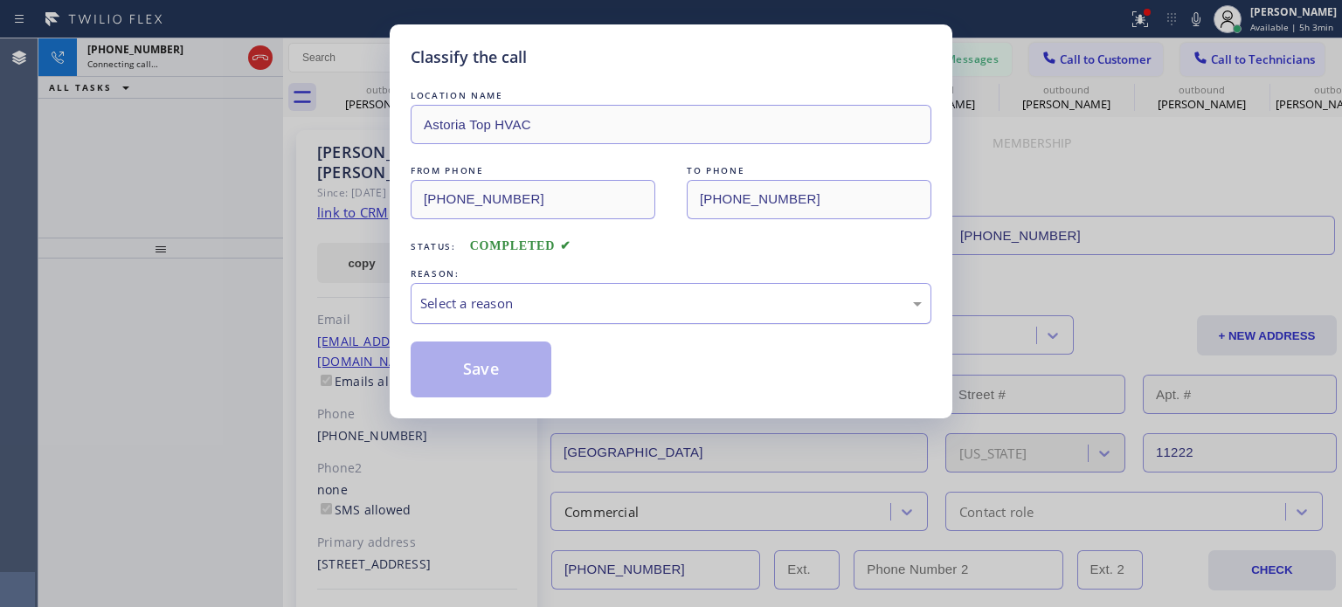
click at [495, 298] on div "Select a reason" at bounding box center [671, 304] width 502 height 20
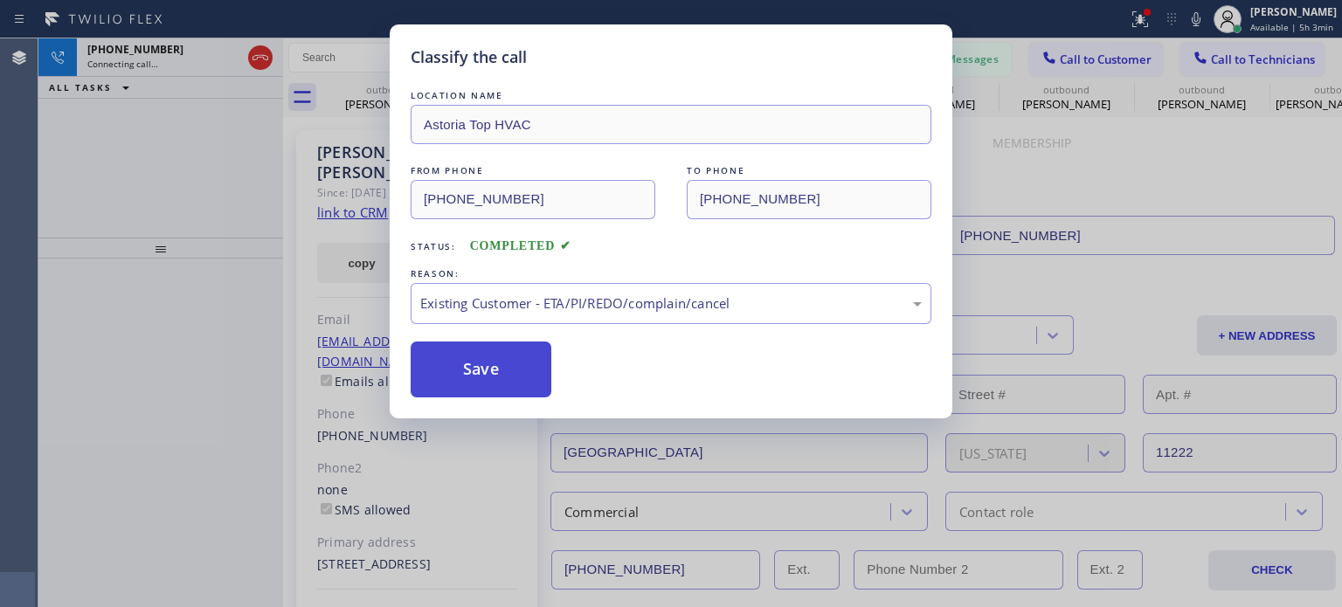
click at [524, 364] on button "Save" at bounding box center [481, 370] width 141 height 56
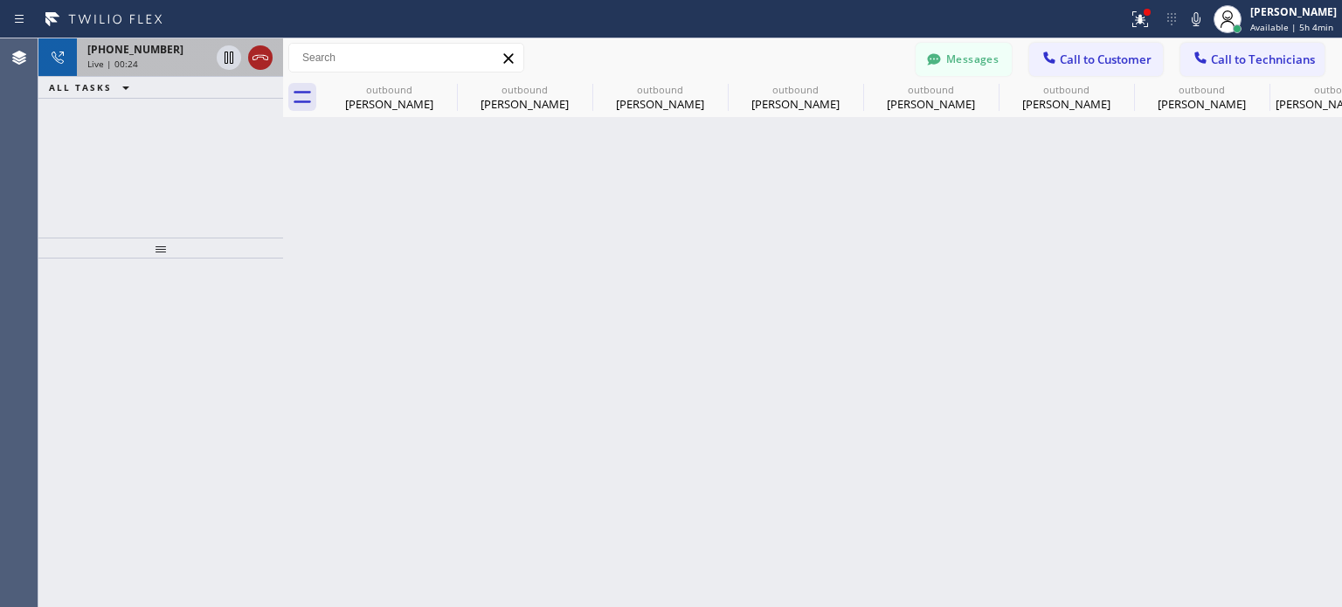
click at [259, 59] on icon at bounding box center [260, 57] width 21 height 21
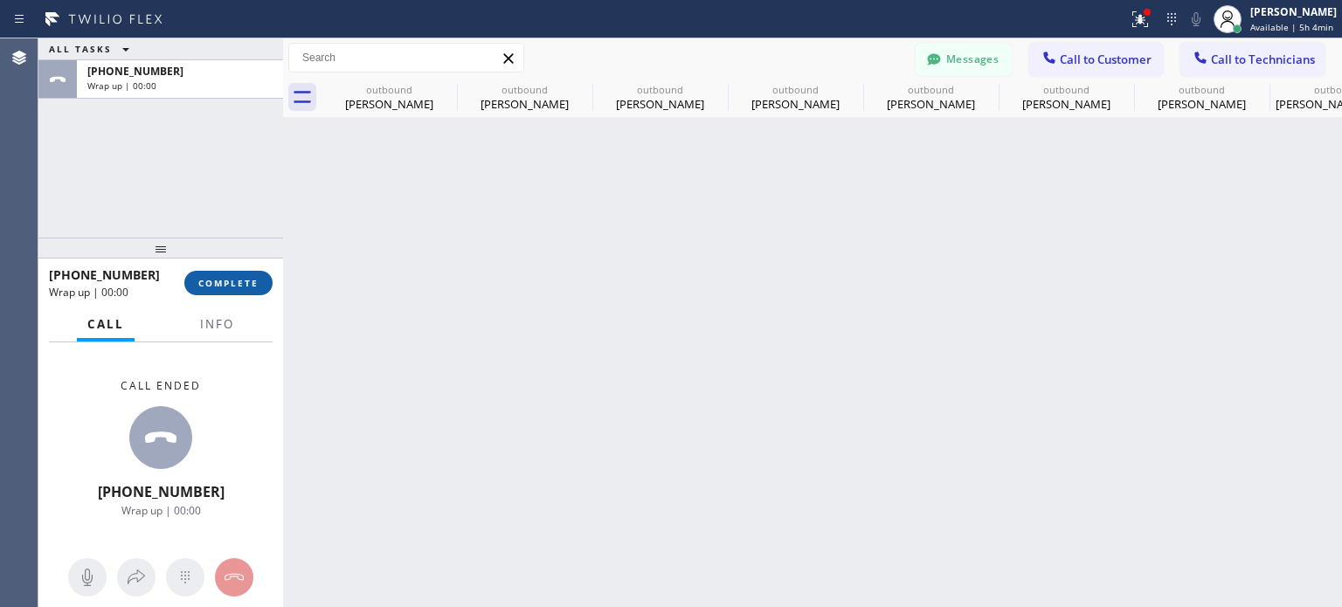
click at [214, 280] on span "COMPLETE" at bounding box center [228, 283] width 60 height 12
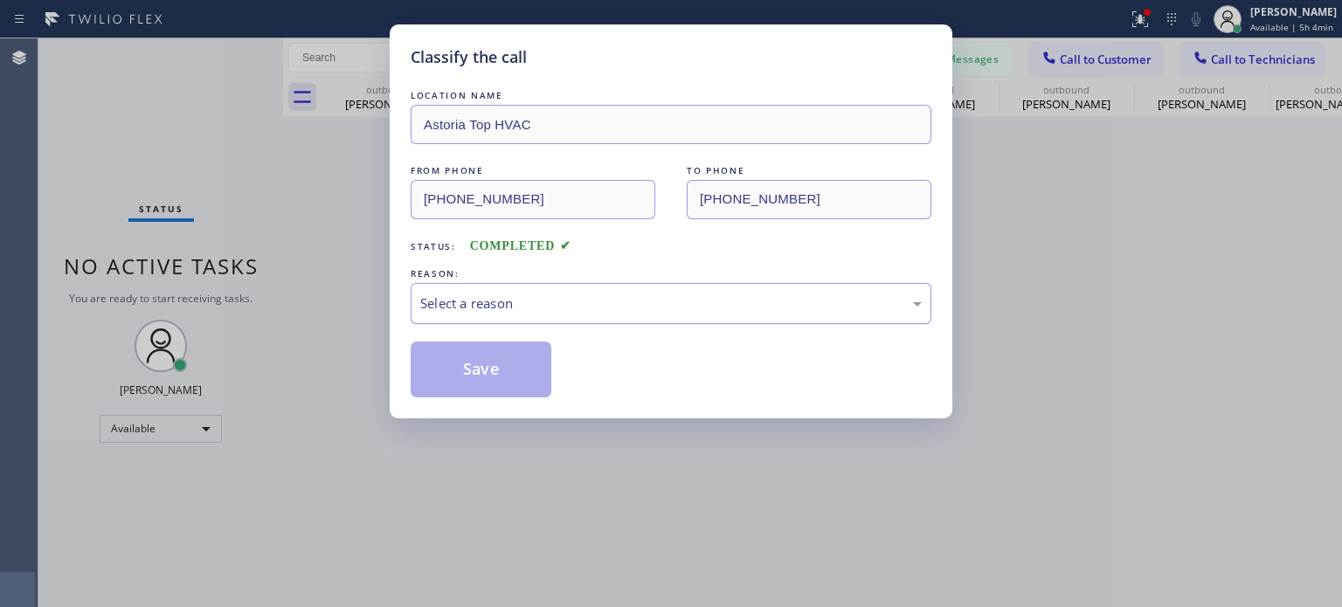
click at [470, 318] on div "Select a reason" at bounding box center [671, 303] width 521 height 41
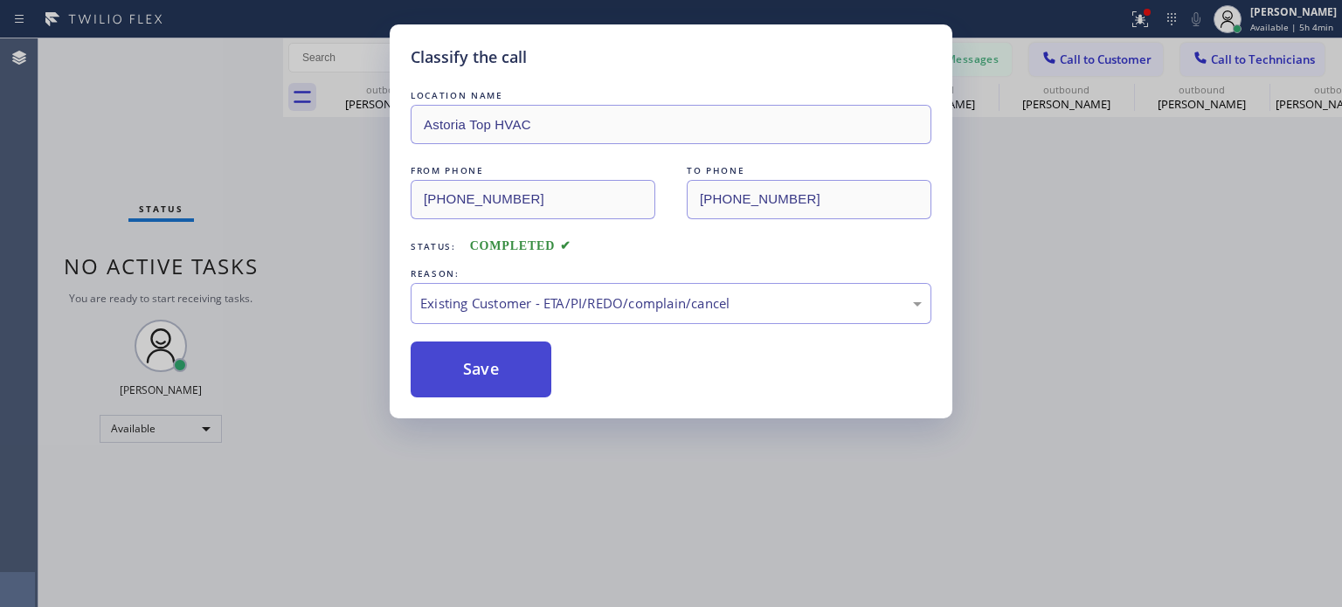
click at [475, 359] on button "Save" at bounding box center [481, 370] width 141 height 56
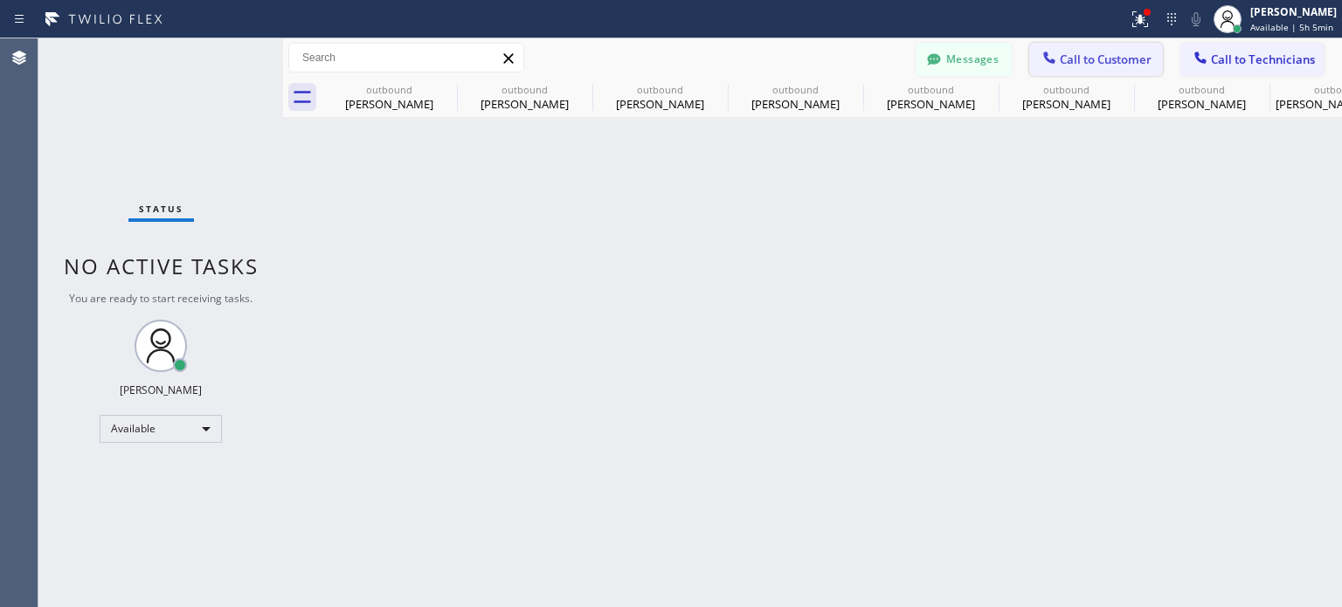
click at [1114, 52] on span "Call to Customer" at bounding box center [1106, 60] width 92 height 16
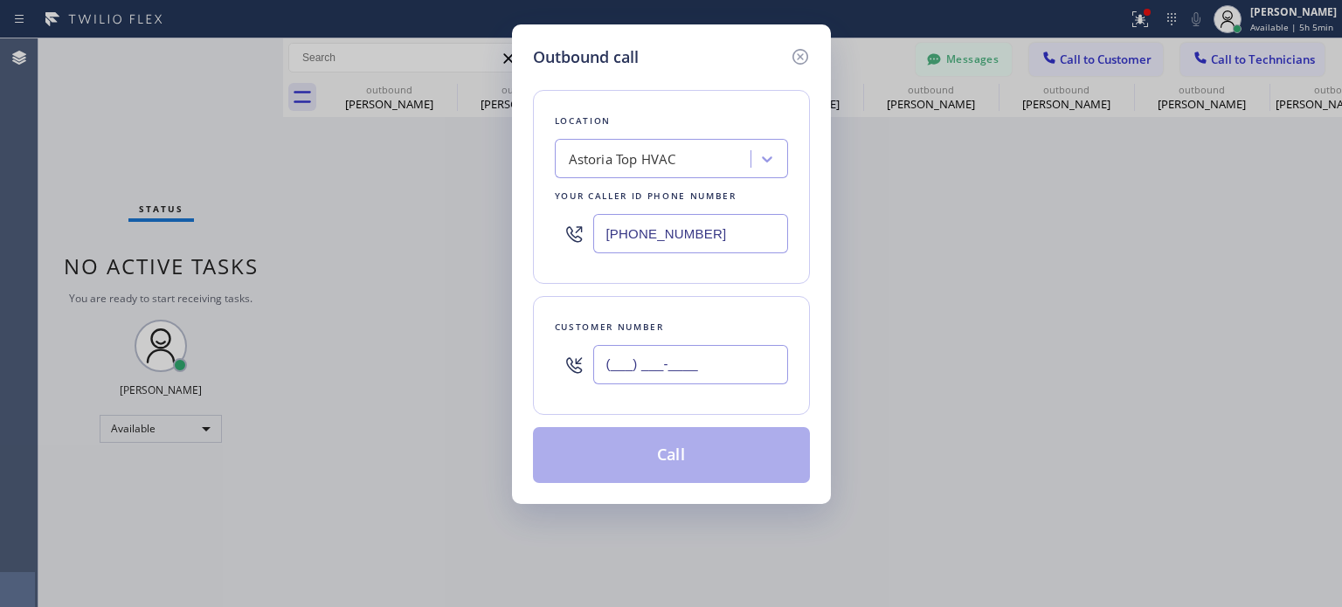
click at [634, 368] on input "(___) ___-____" at bounding box center [690, 364] width 195 height 39
paste input "443) 980-6552"
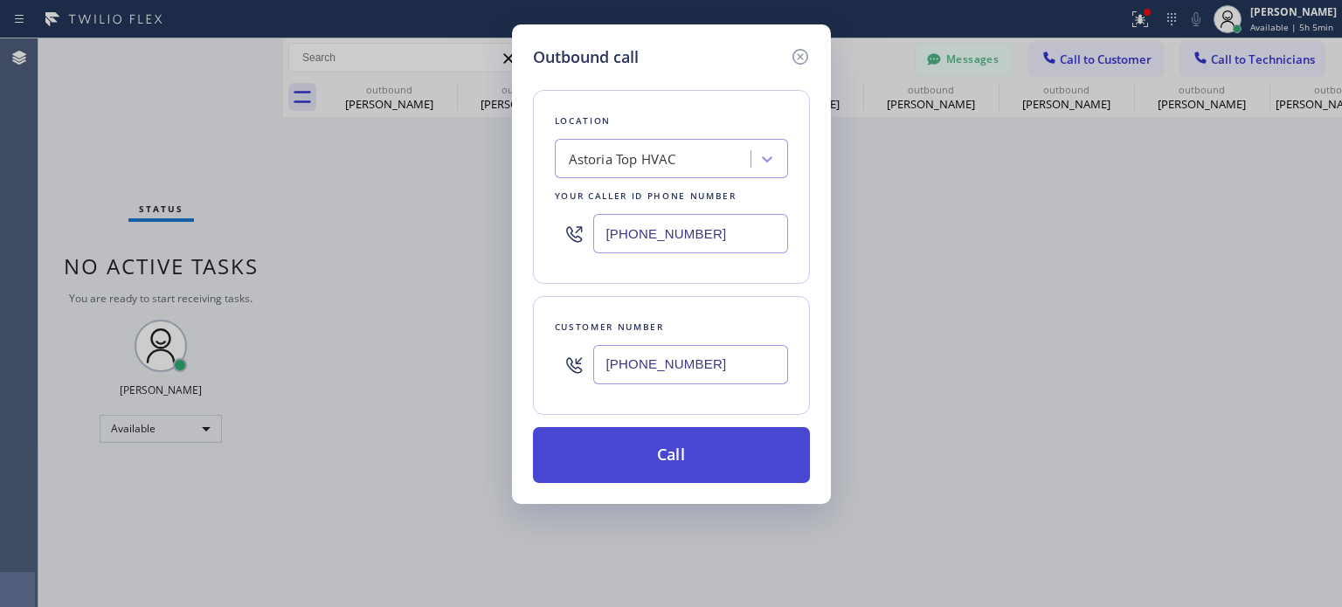
type input "[PHONE_NUMBER]"
click at [646, 440] on button "Call" at bounding box center [671, 455] width 277 height 56
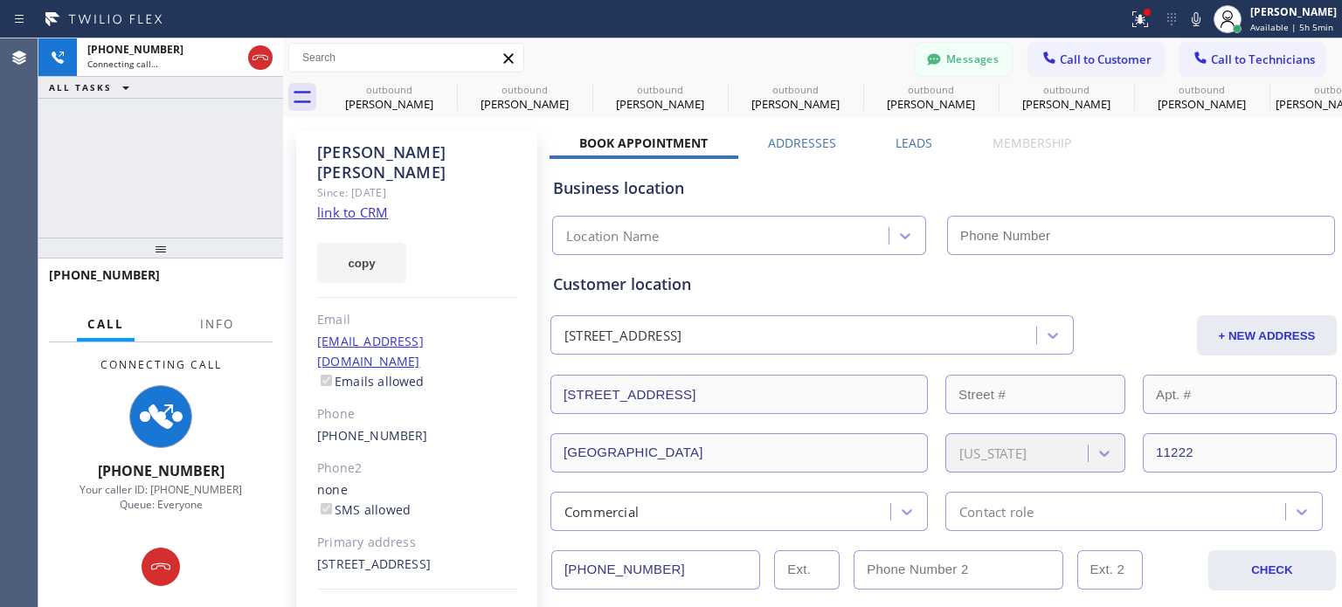
type input "[PHONE_NUMBER]"
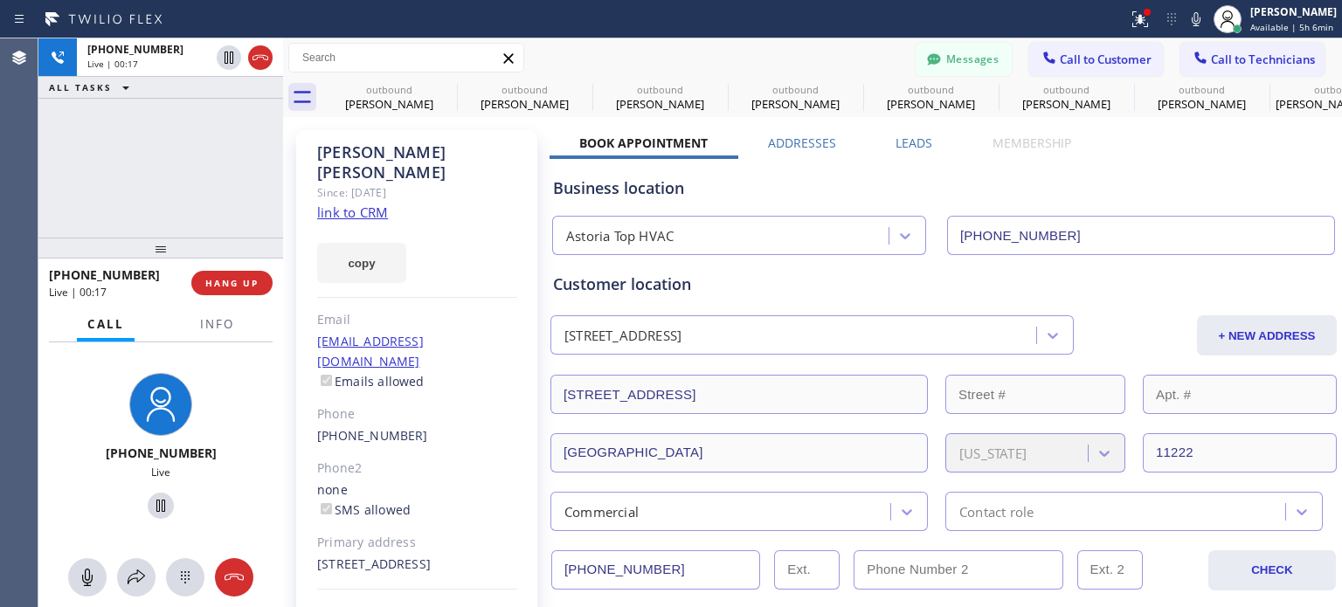
drag, startPoint x: 1021, startPoint y: 182, endPoint x: 1013, endPoint y: 175, distance: 11.2
click at [1021, 182] on div "Business location" at bounding box center [943, 189] width 781 height 24
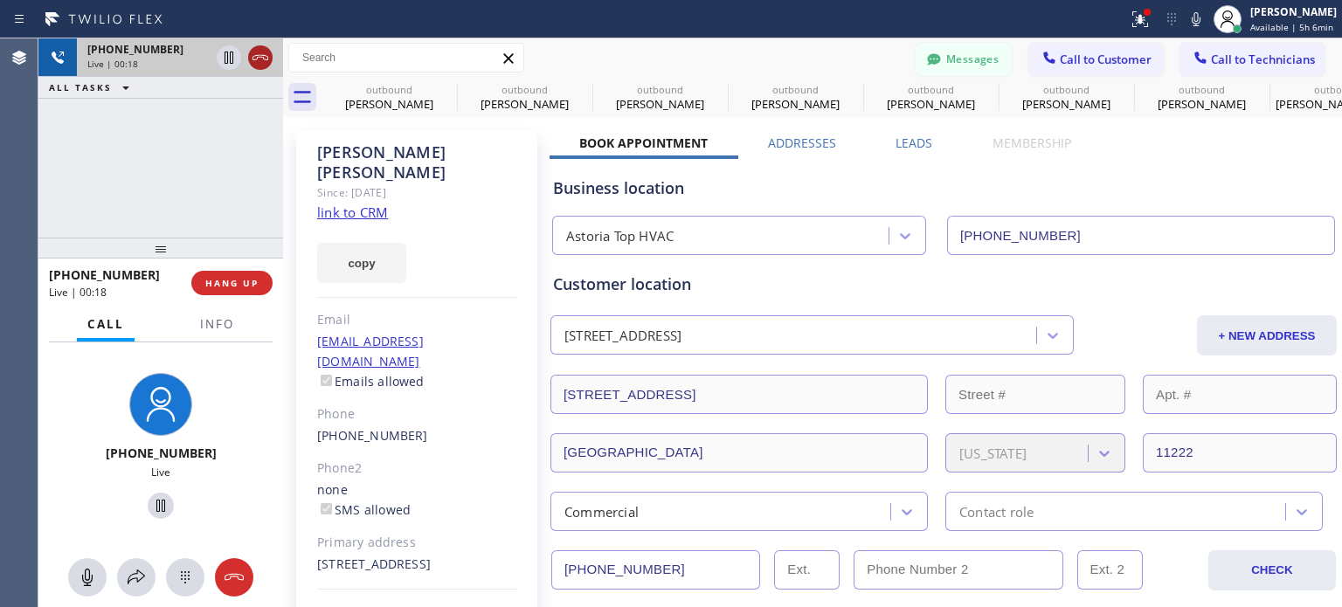
click at [257, 57] on icon at bounding box center [261, 57] width 16 height 5
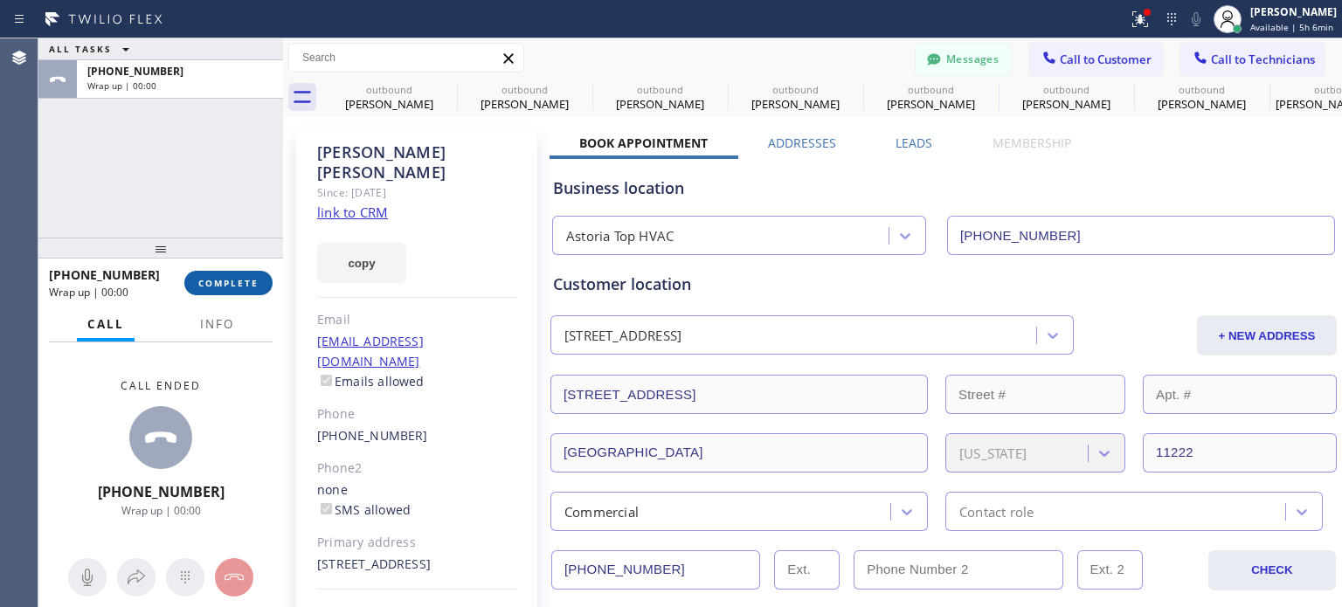
click at [223, 274] on button "COMPLETE" at bounding box center [228, 283] width 88 height 24
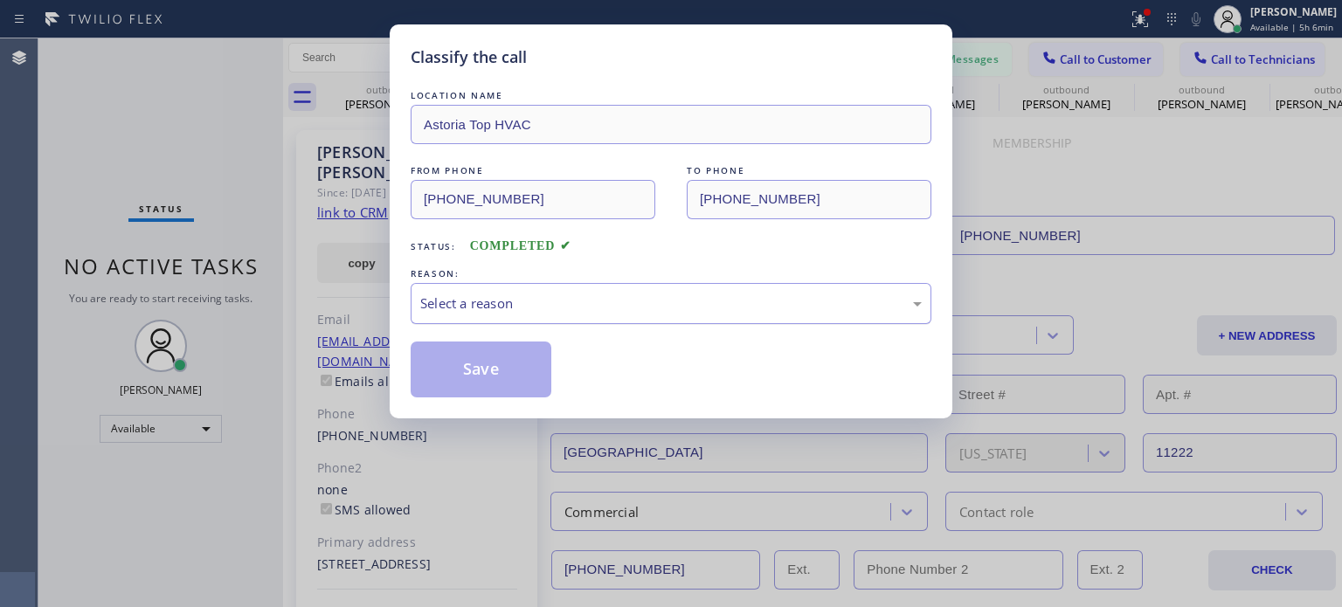
click at [641, 287] on div "Select a reason" at bounding box center [671, 303] width 521 height 41
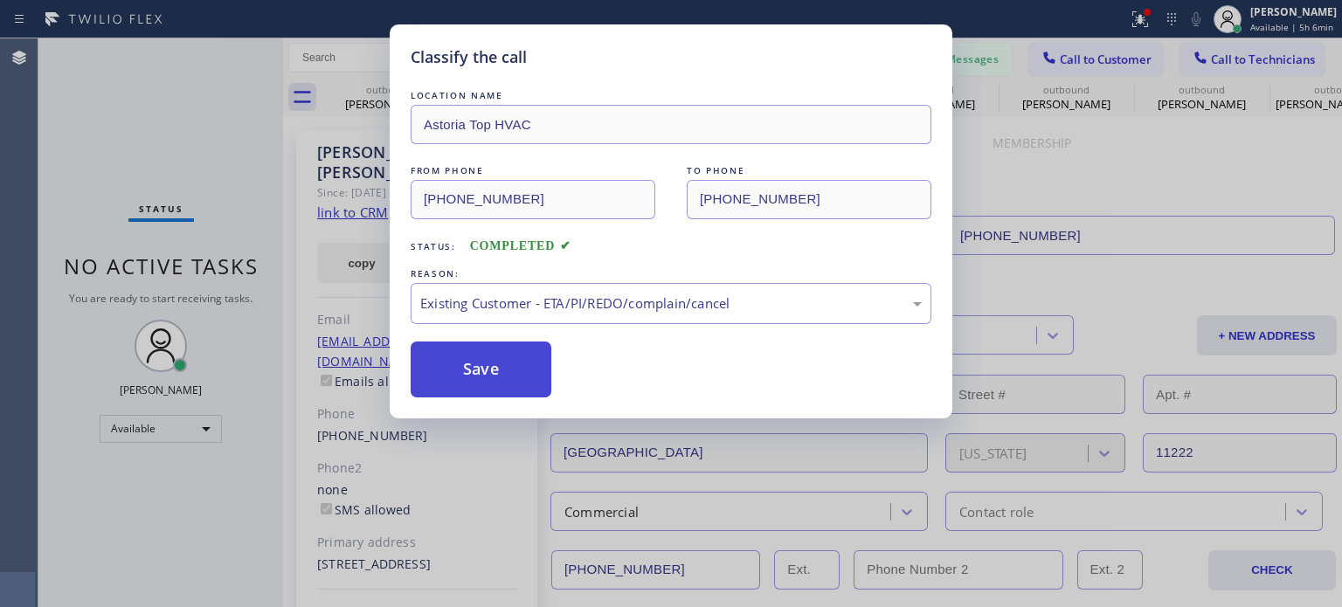
click at [493, 380] on button "Save" at bounding box center [481, 370] width 141 height 56
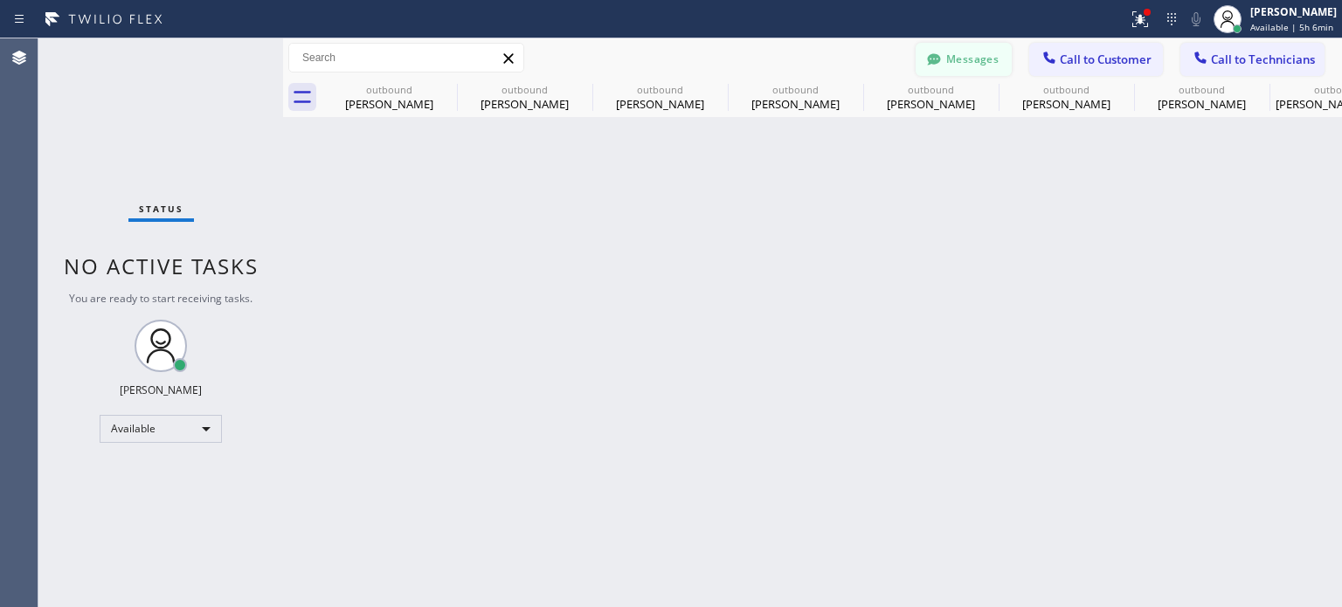
click at [1007, 62] on button "Messages" at bounding box center [964, 59] width 96 height 33
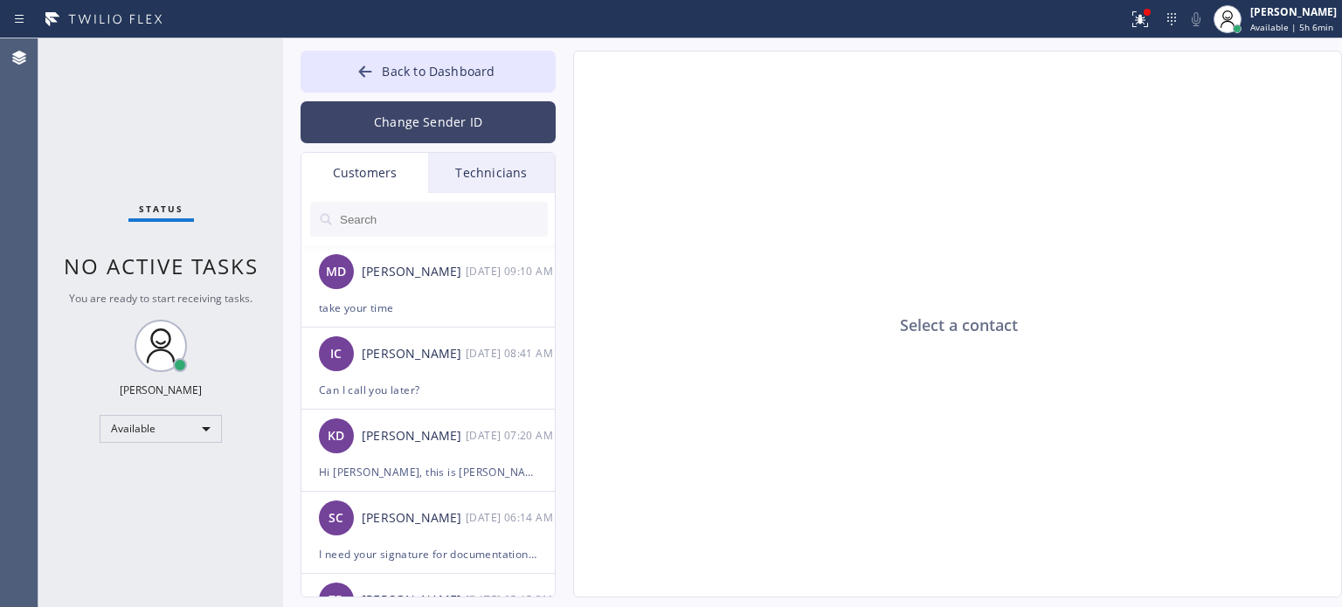
click at [383, 120] on button "Change Sender ID" at bounding box center [428, 122] width 255 height 42
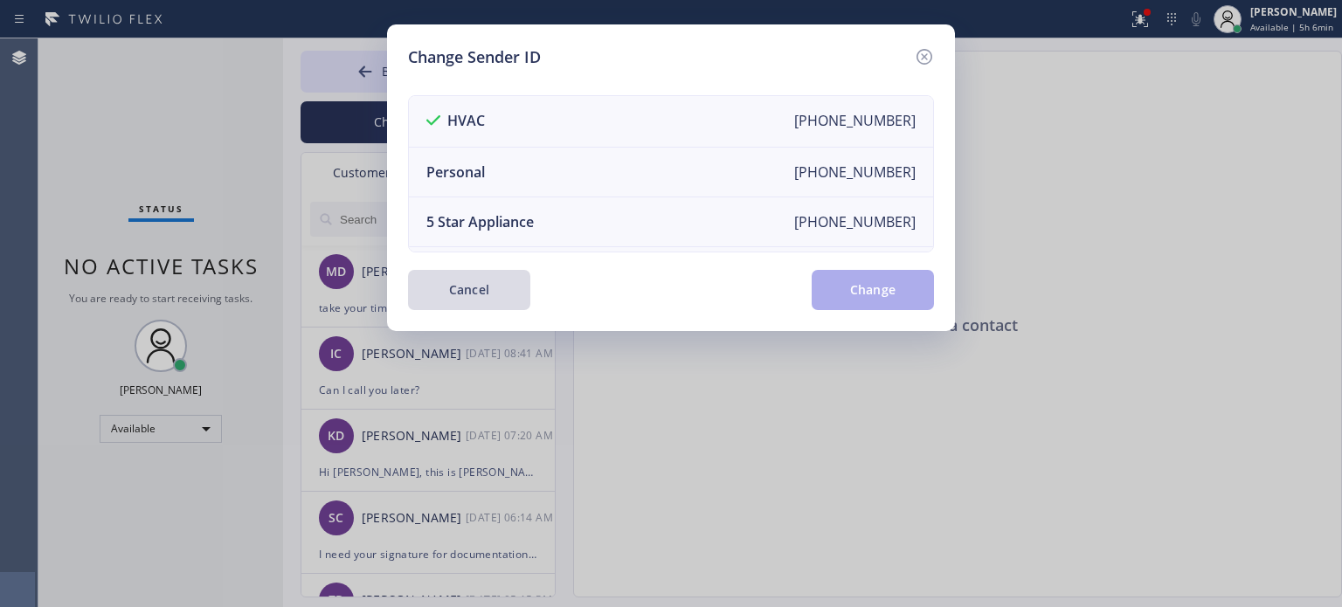
click at [481, 288] on button "Cancel" at bounding box center [469, 290] width 122 height 40
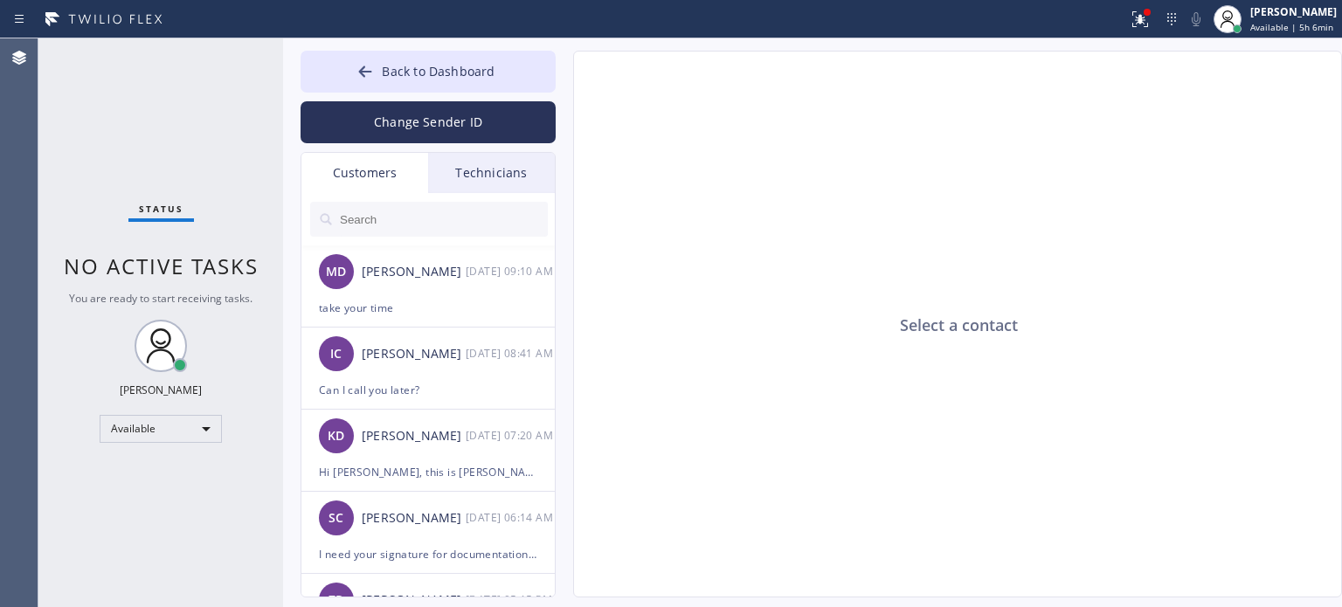
click at [374, 218] on input "text" at bounding box center [443, 219] width 210 height 35
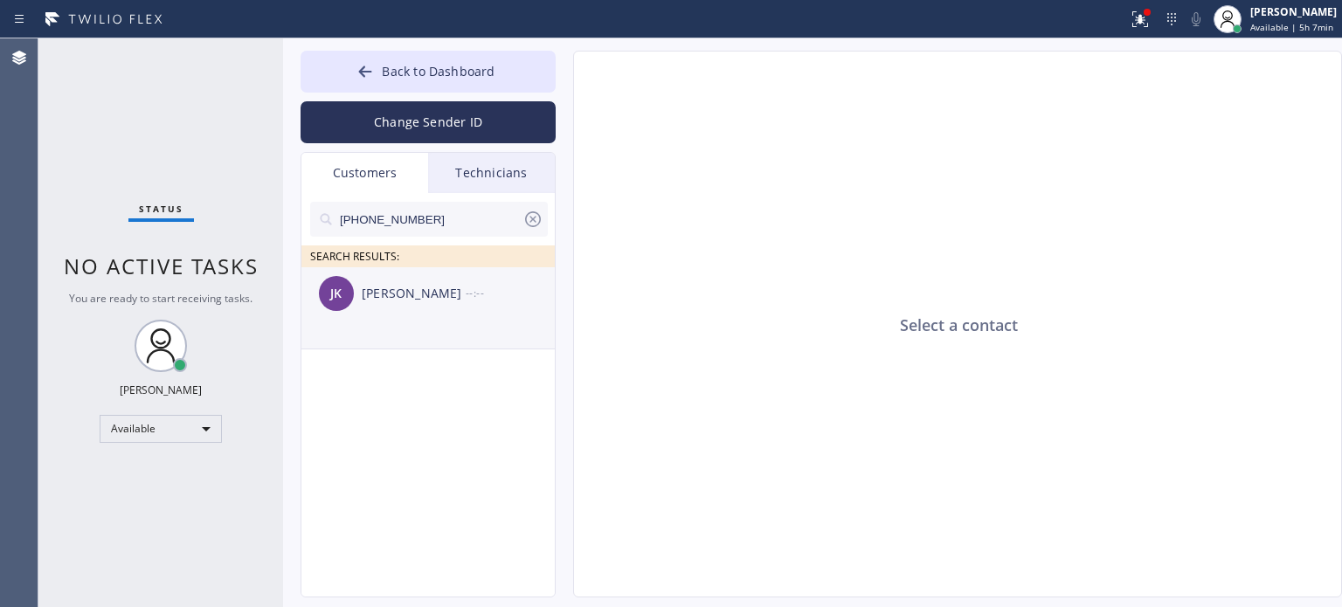
click at [373, 299] on div "[PERSON_NAME]" at bounding box center [414, 294] width 104 height 20
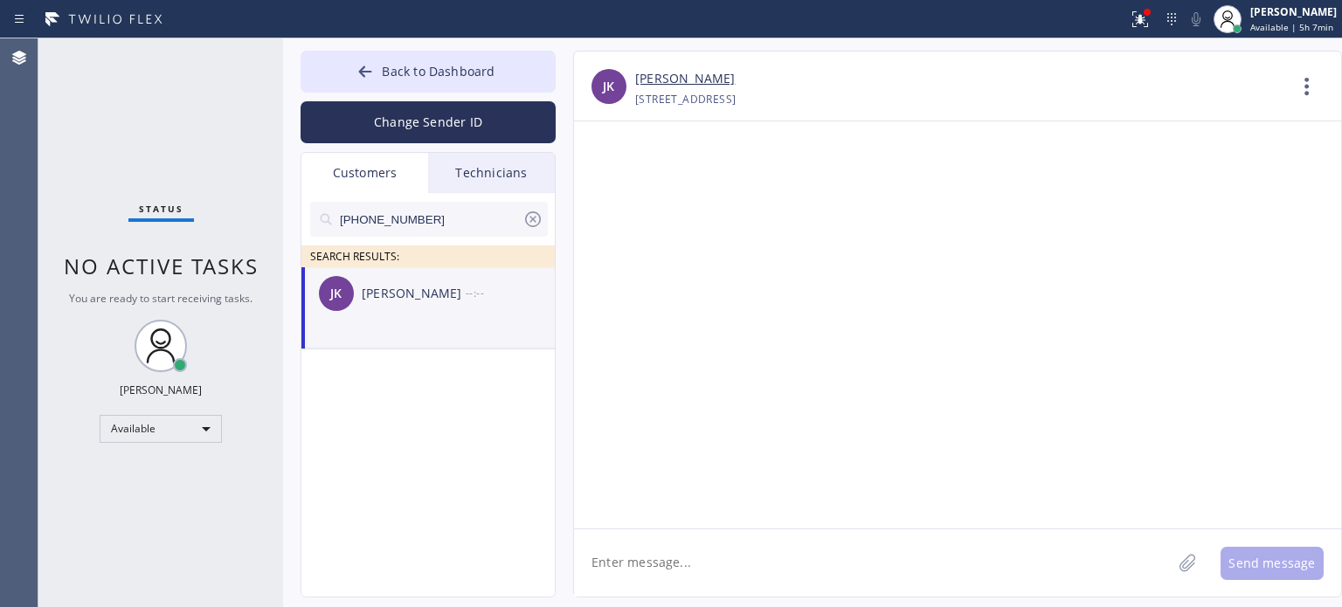
drag, startPoint x: 673, startPoint y: 565, endPoint x: 673, endPoint y: 555, distance: 10.5
click at [673, 561] on textarea at bounding box center [873, 563] width 598 height 67
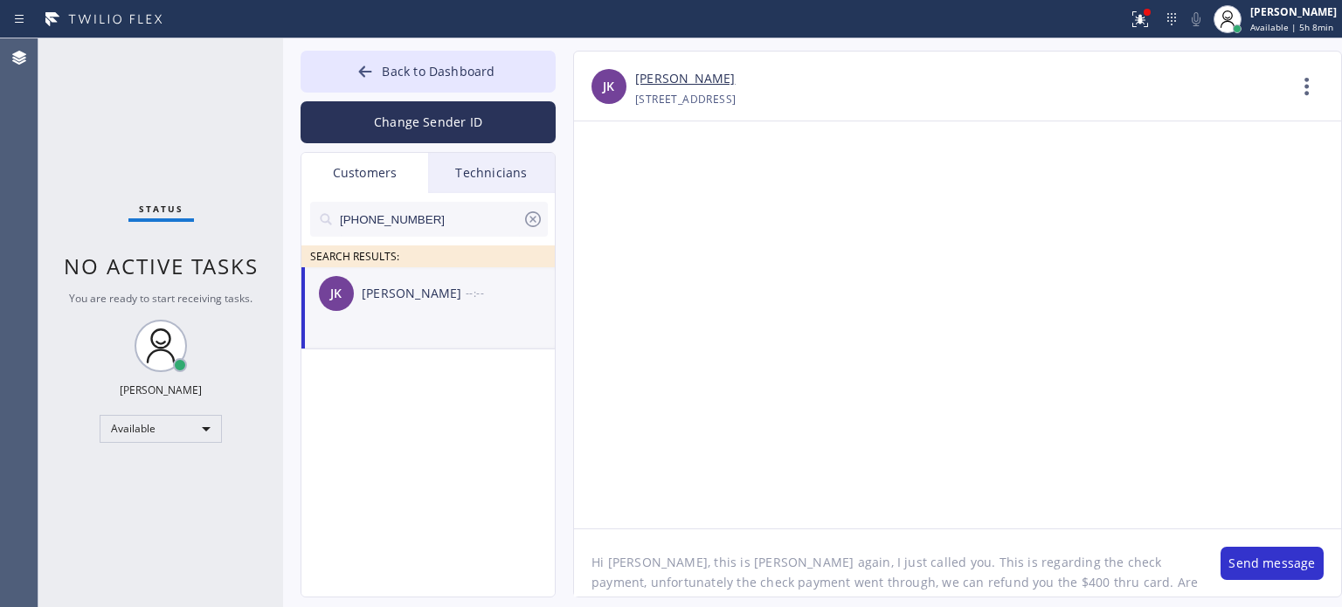
scroll to position [14, 0]
type textarea "Hi [PERSON_NAME], this is [PERSON_NAME] again, I just called you. This is regar…"
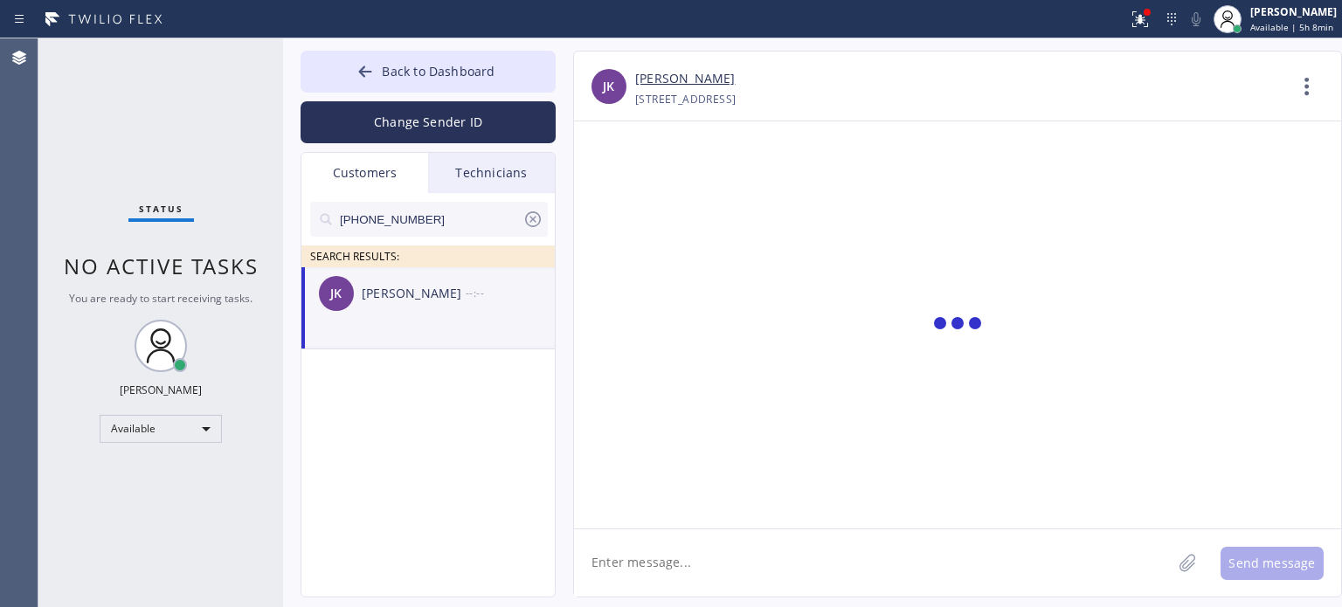
scroll to position [0, 0]
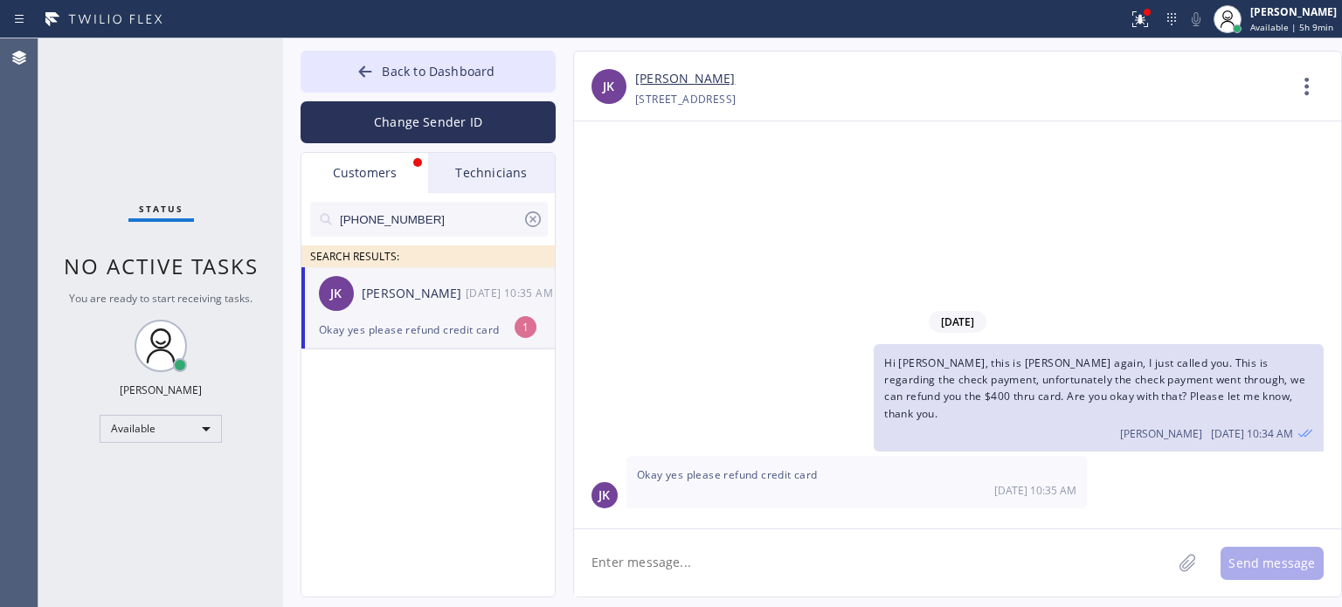
click at [1018, 555] on textarea at bounding box center [873, 563] width 598 height 67
click at [707, 549] on textarea at bounding box center [873, 563] width 598 height 67
type textarea "thank you, will do, I will ask from Accounting"
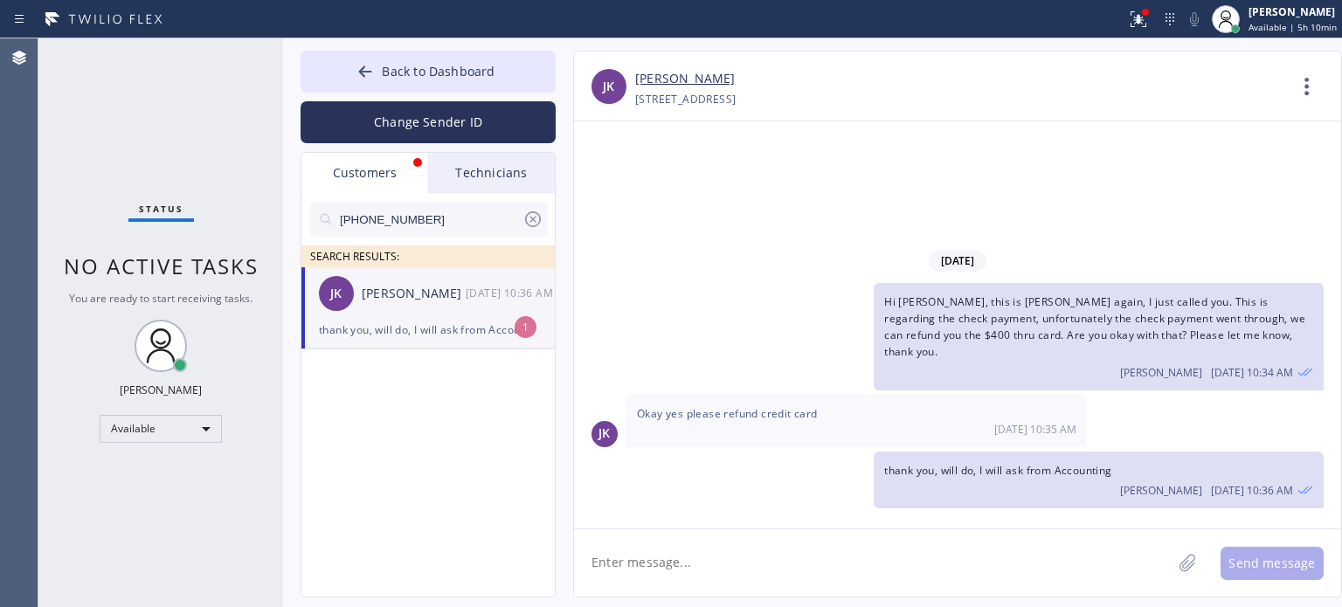
click at [398, 324] on div "thank you, will do, I will ask from Accounting" at bounding box center [428, 330] width 218 height 20
click at [426, 332] on div "thank you, will do, I will ask from Accounting" at bounding box center [428, 330] width 218 height 20
click at [534, 217] on icon at bounding box center [533, 219] width 16 height 16
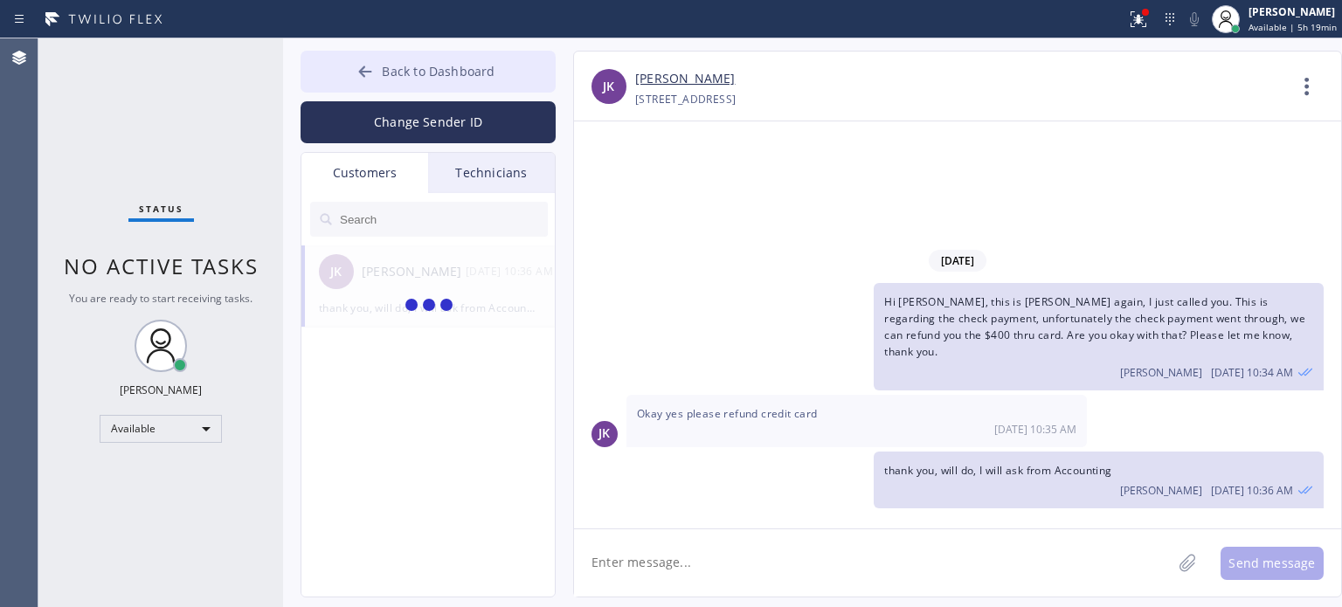
click at [354, 69] on button "Back to Dashboard" at bounding box center [428, 72] width 255 height 42
